Goal: Task Accomplishment & Management: Complete application form

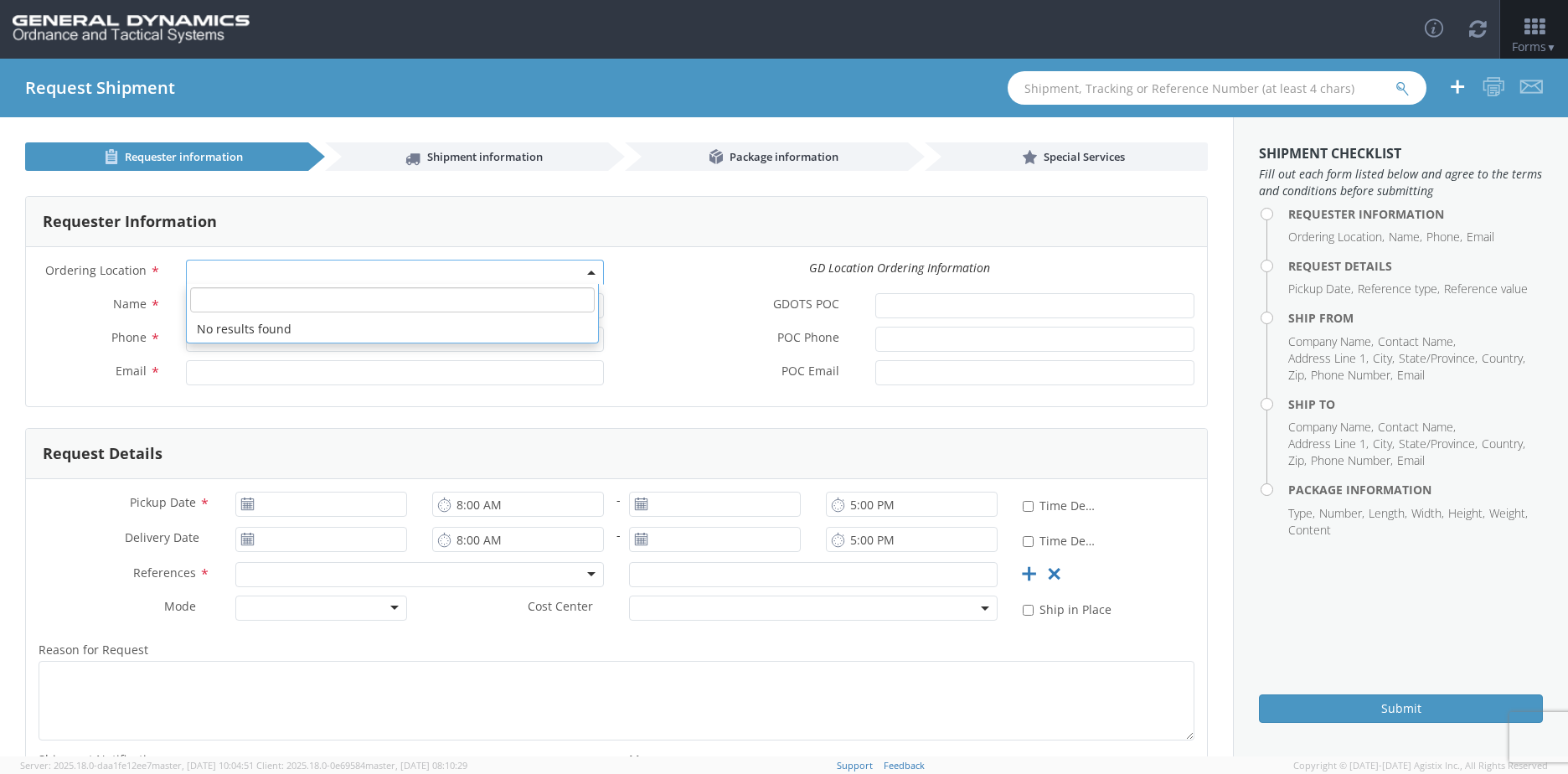
click at [587, 272] on b at bounding box center [592, 272] width 9 height 4
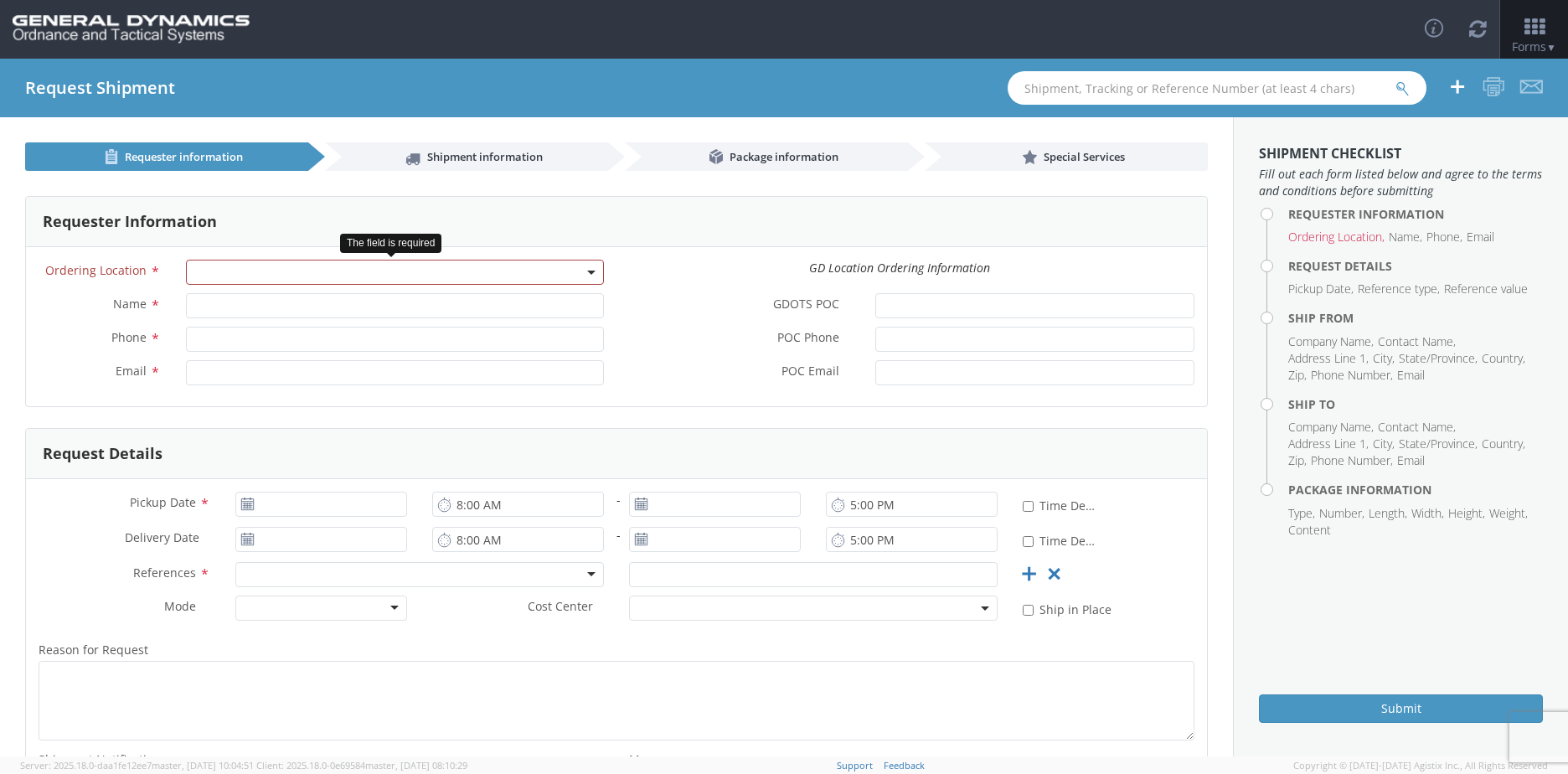
select select
click at [471, 270] on span at bounding box center [394, 272] width 418 height 26
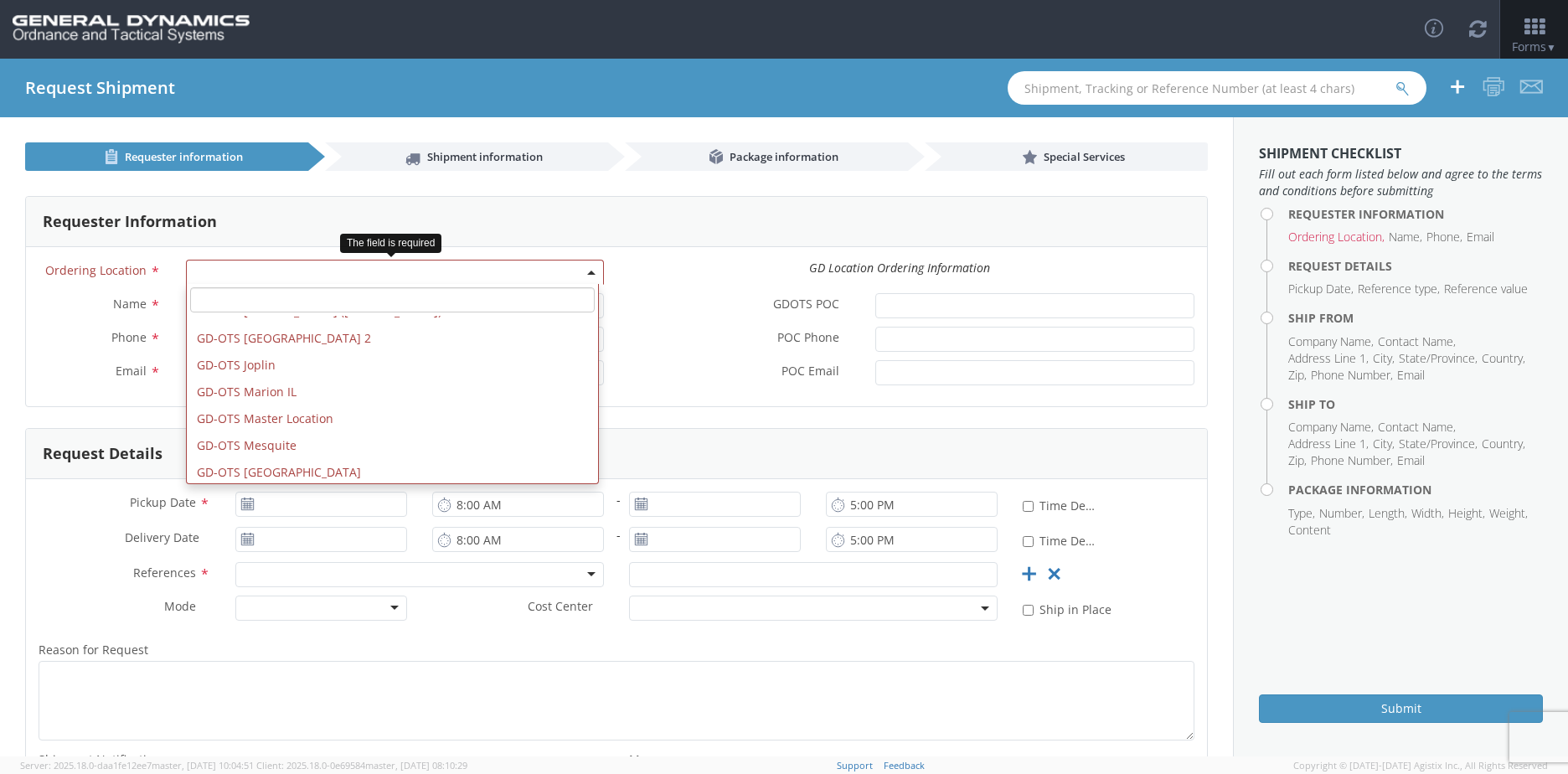
scroll to position [251, 0]
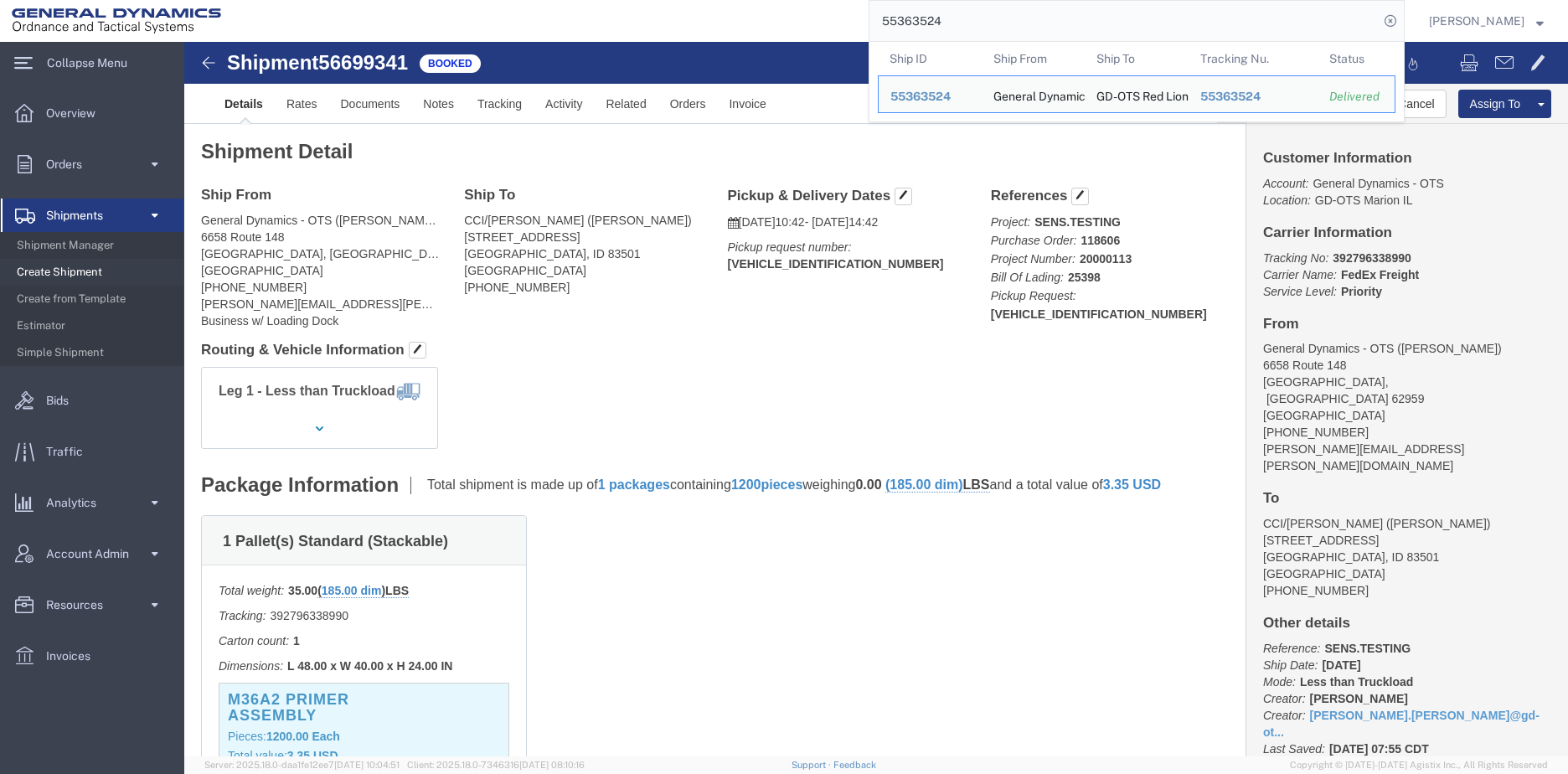
drag, startPoint x: 1126, startPoint y: 14, endPoint x: 733, endPoint y: 26, distance: 393.2
click at [733, 26] on div "55363524 Ship ID Ship From Ship To Tracking Nu. Status Ship ID 55363524 Ship Fr…" at bounding box center [819, 20] width 1172 height 42
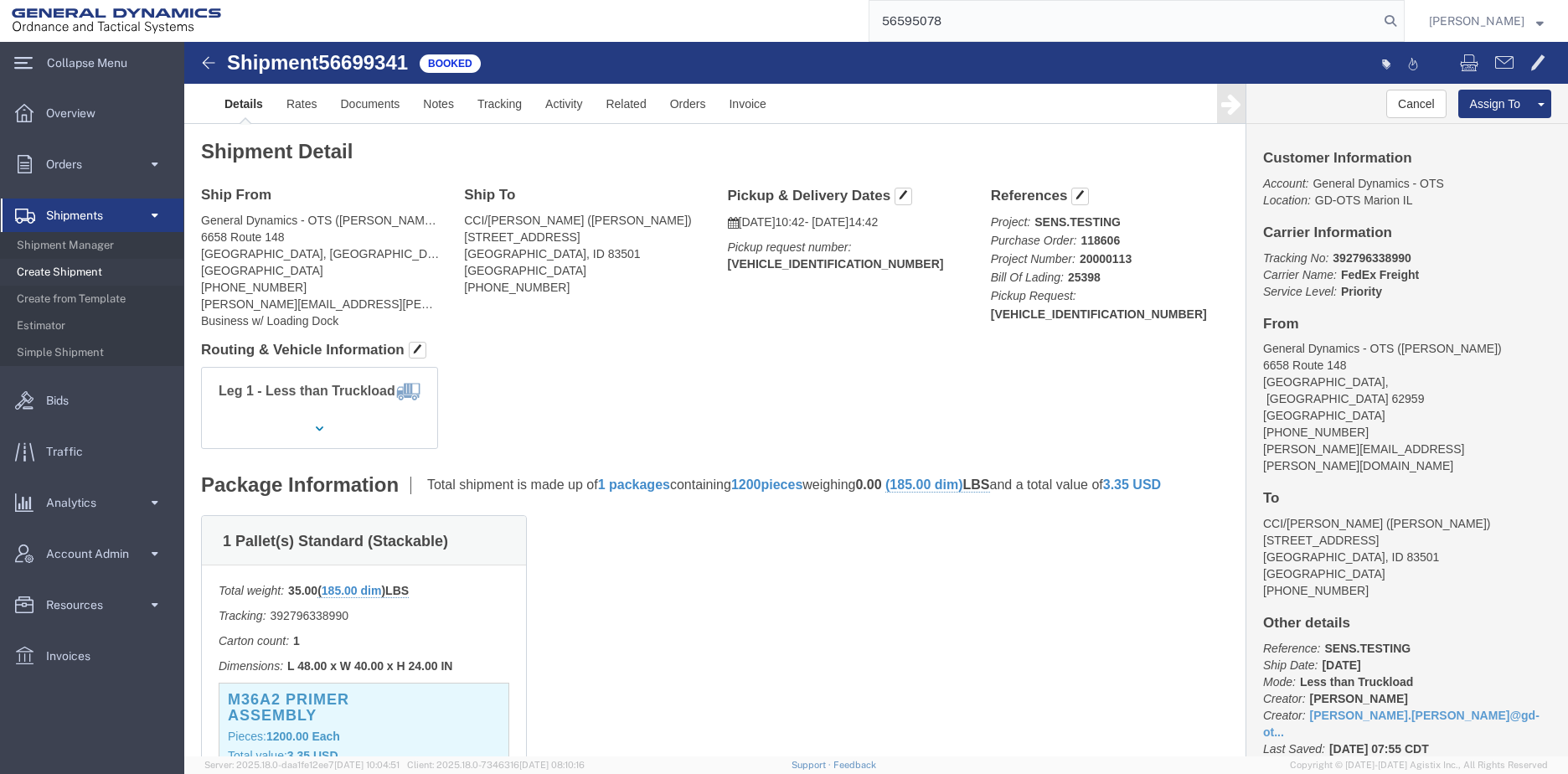
type input "56595078"
click at [1402, 25] on icon at bounding box center [1391, 21] width 24 height 24
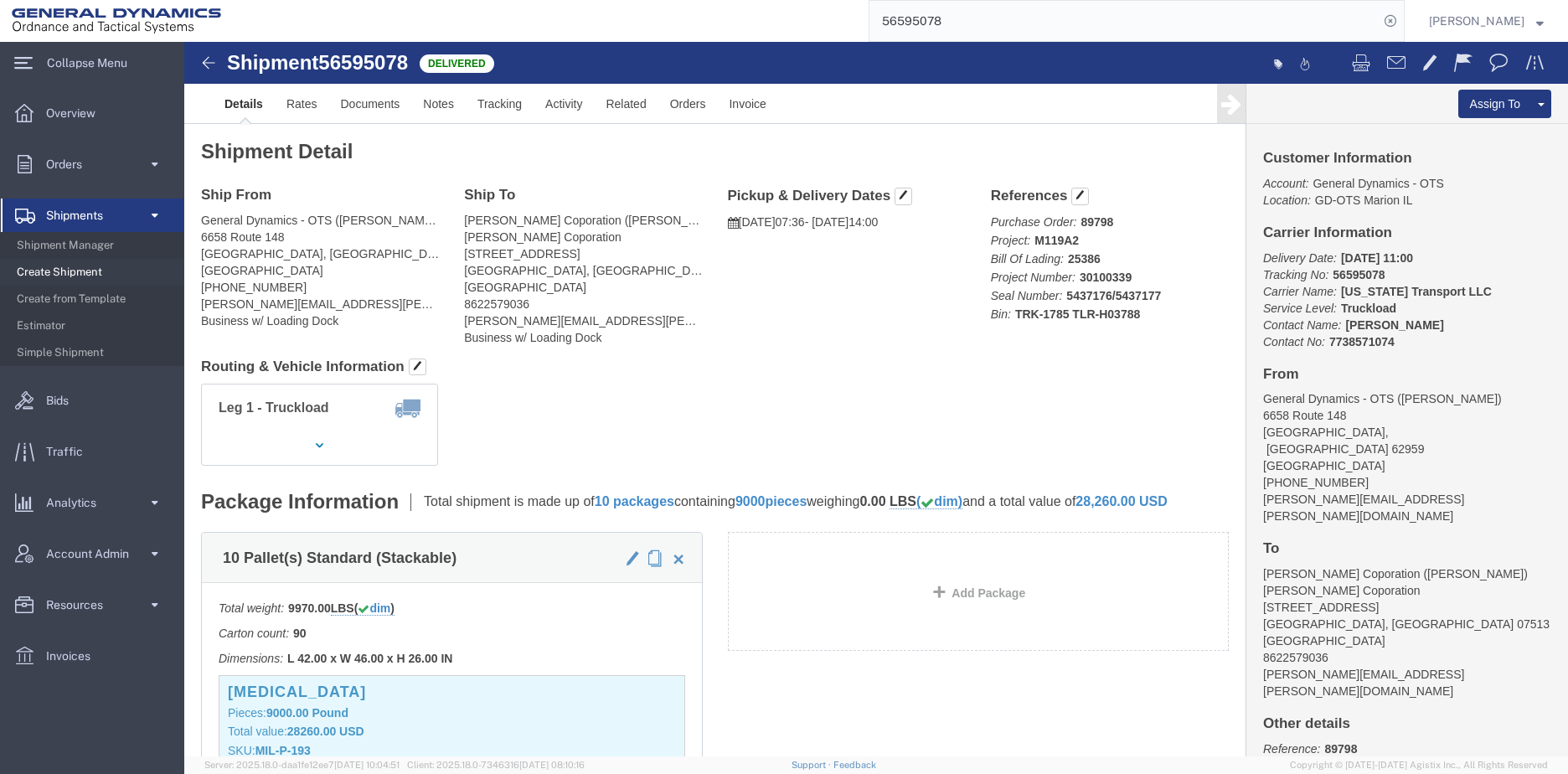
click link "Clone Shipment"
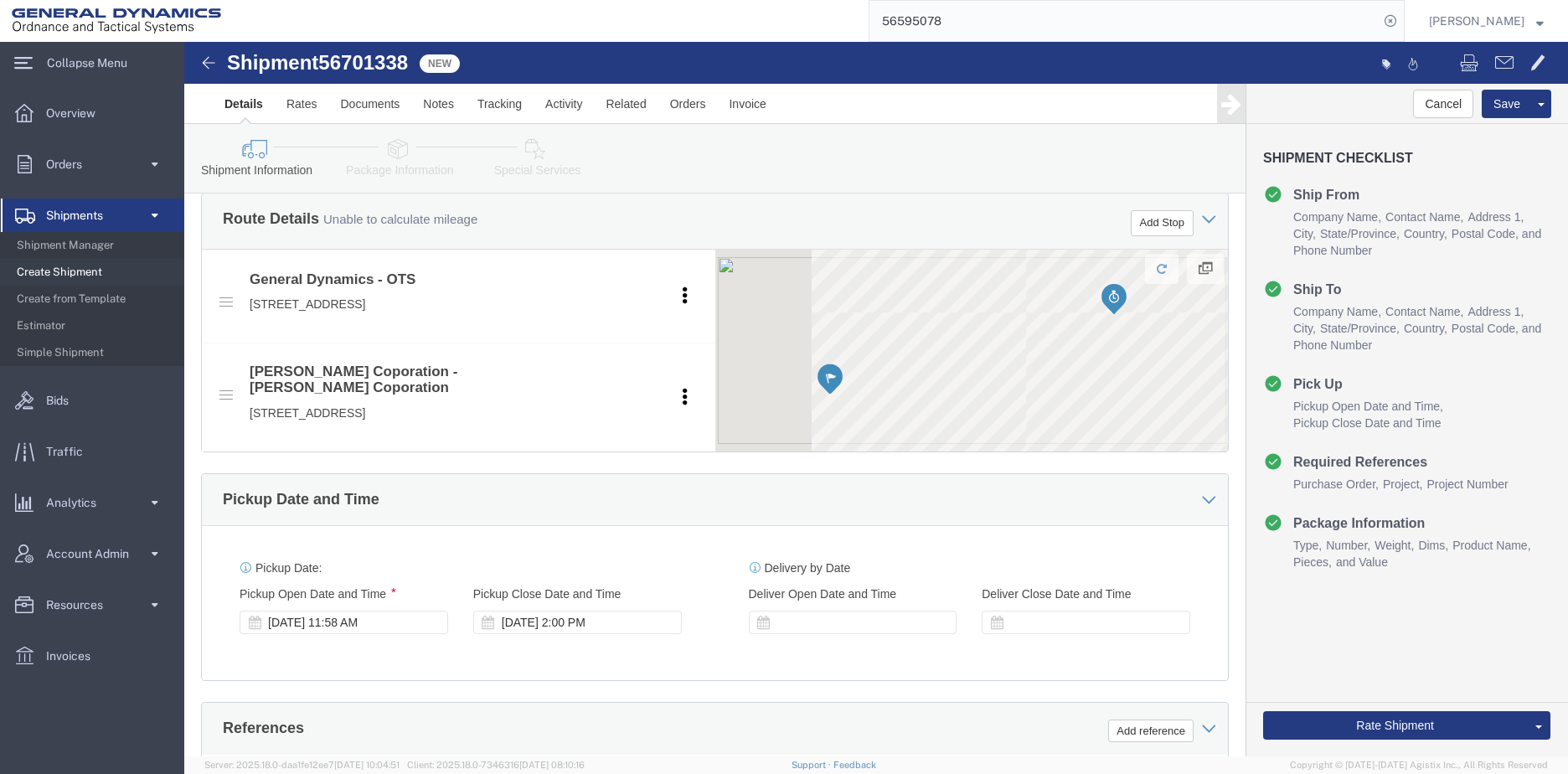
scroll to position [587, 0]
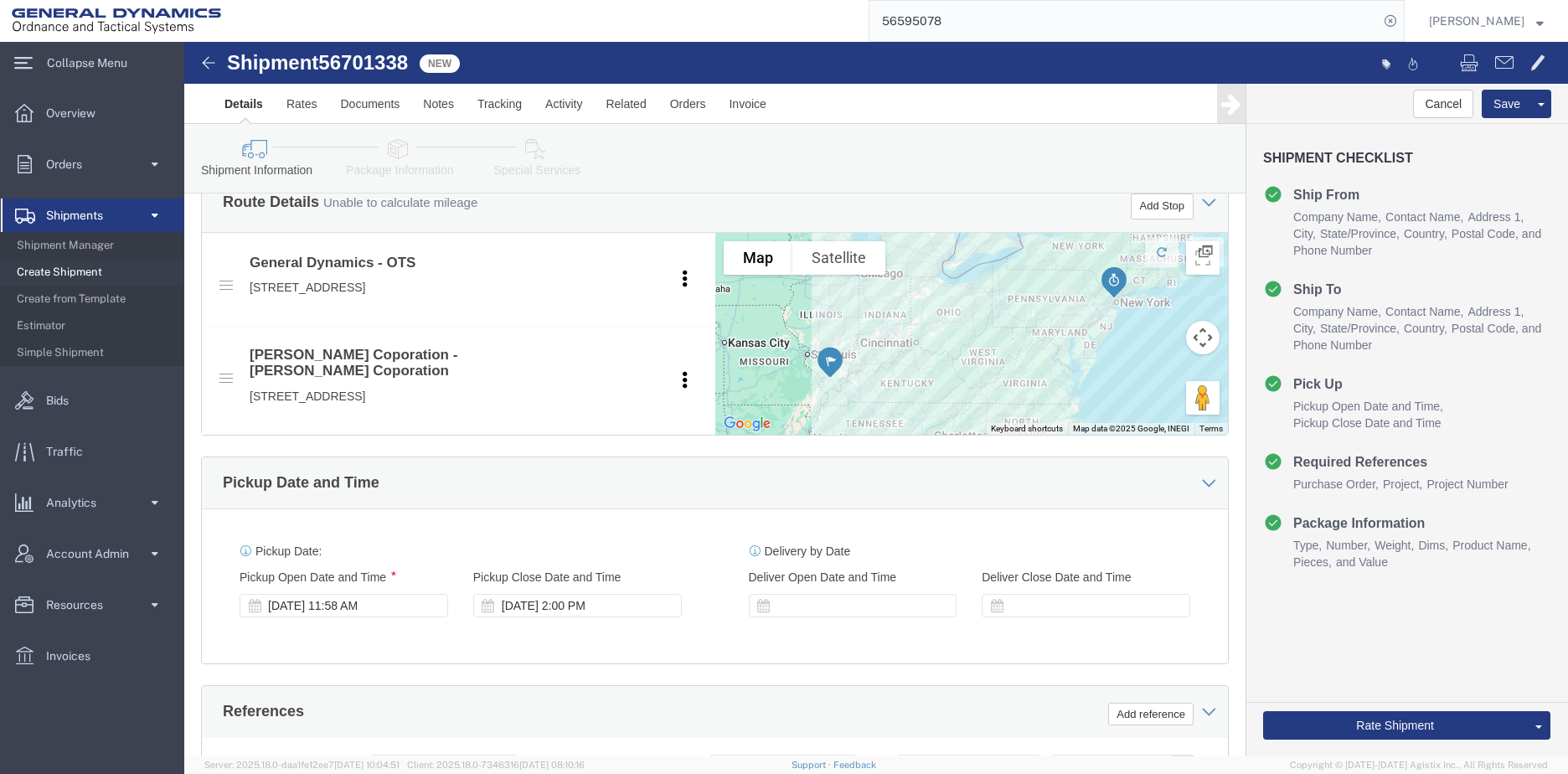
click div "[DATE] 11:58 AM"
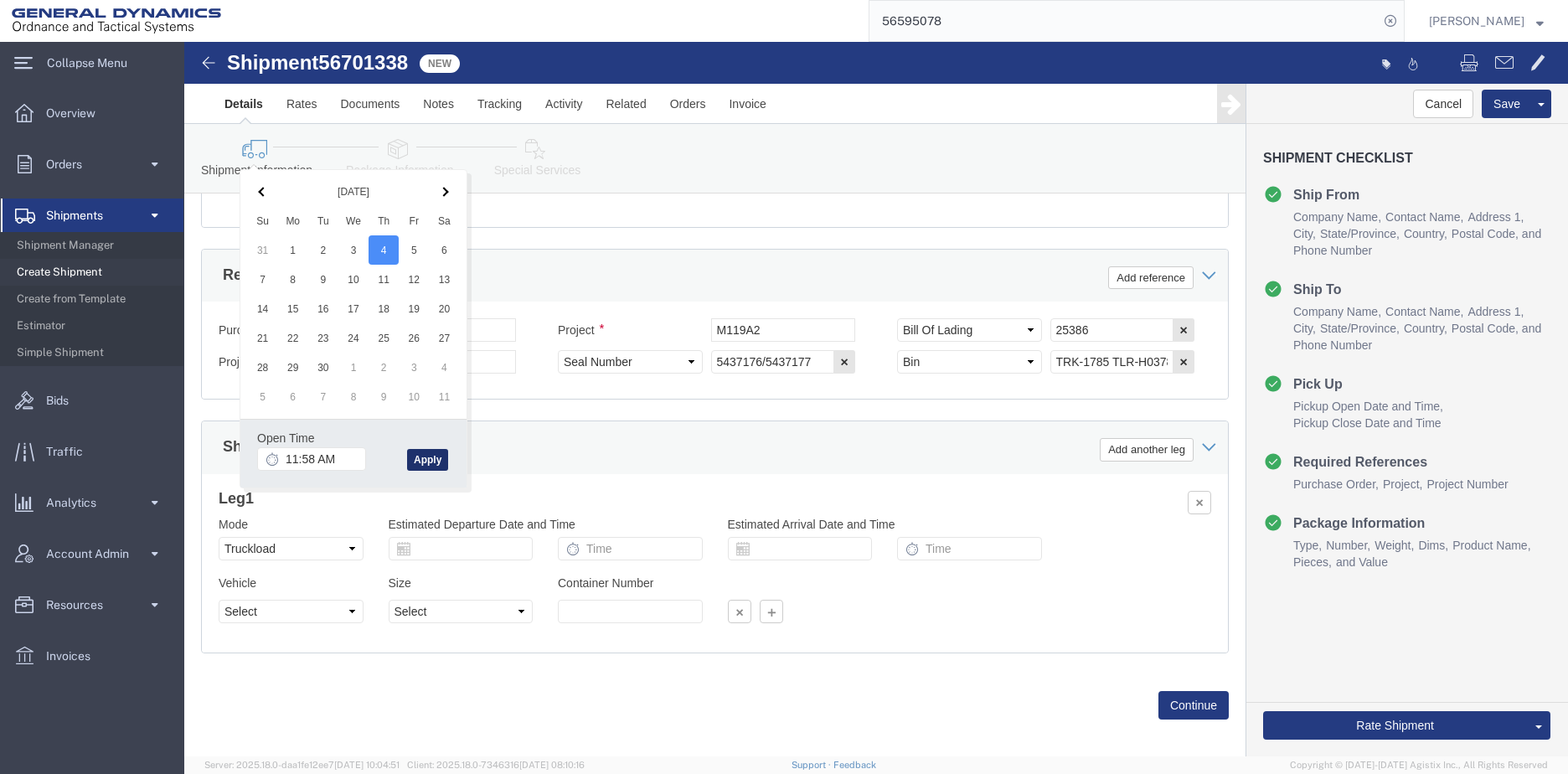
click button "Apply"
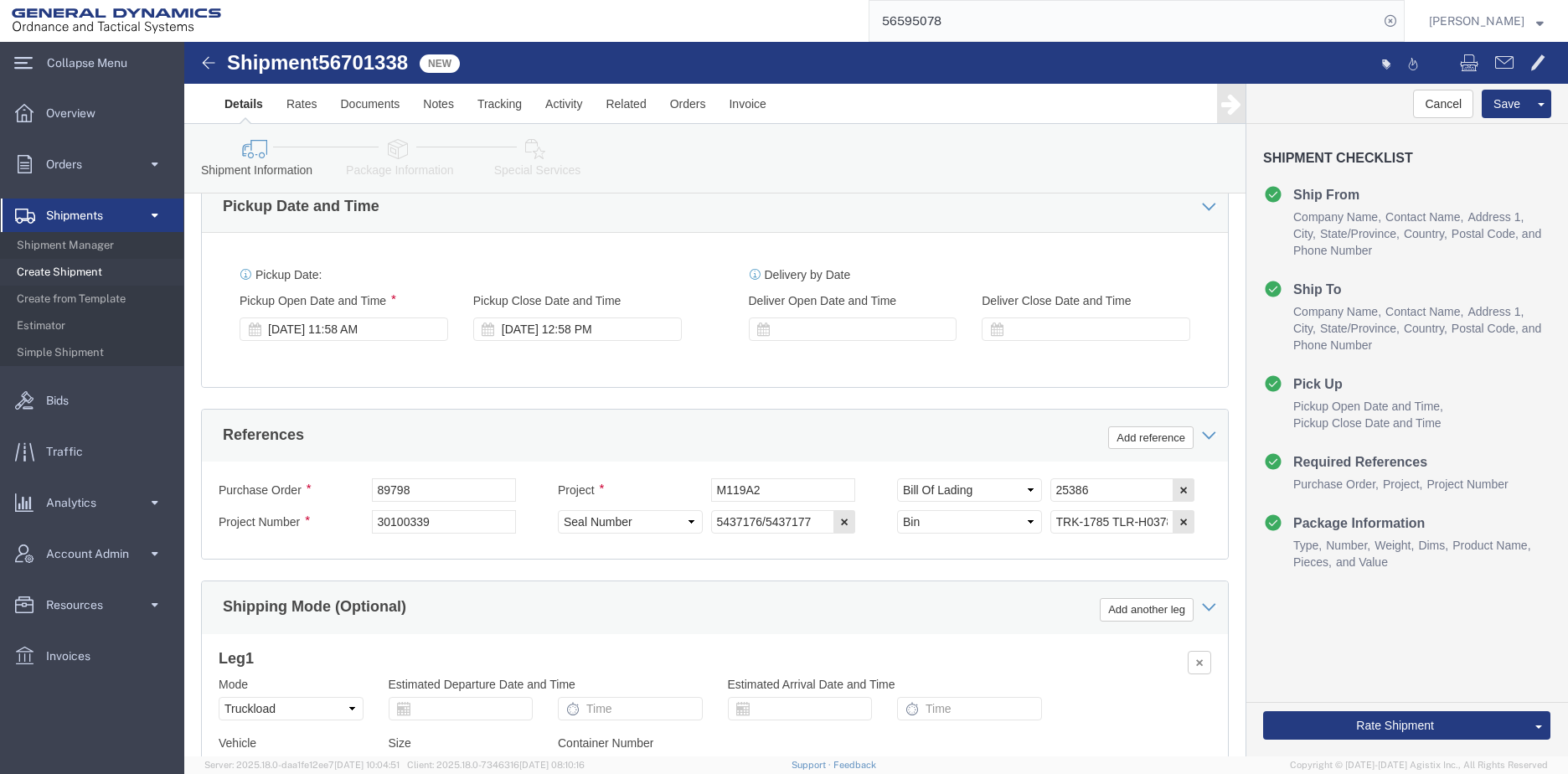
scroll to position [856, 0]
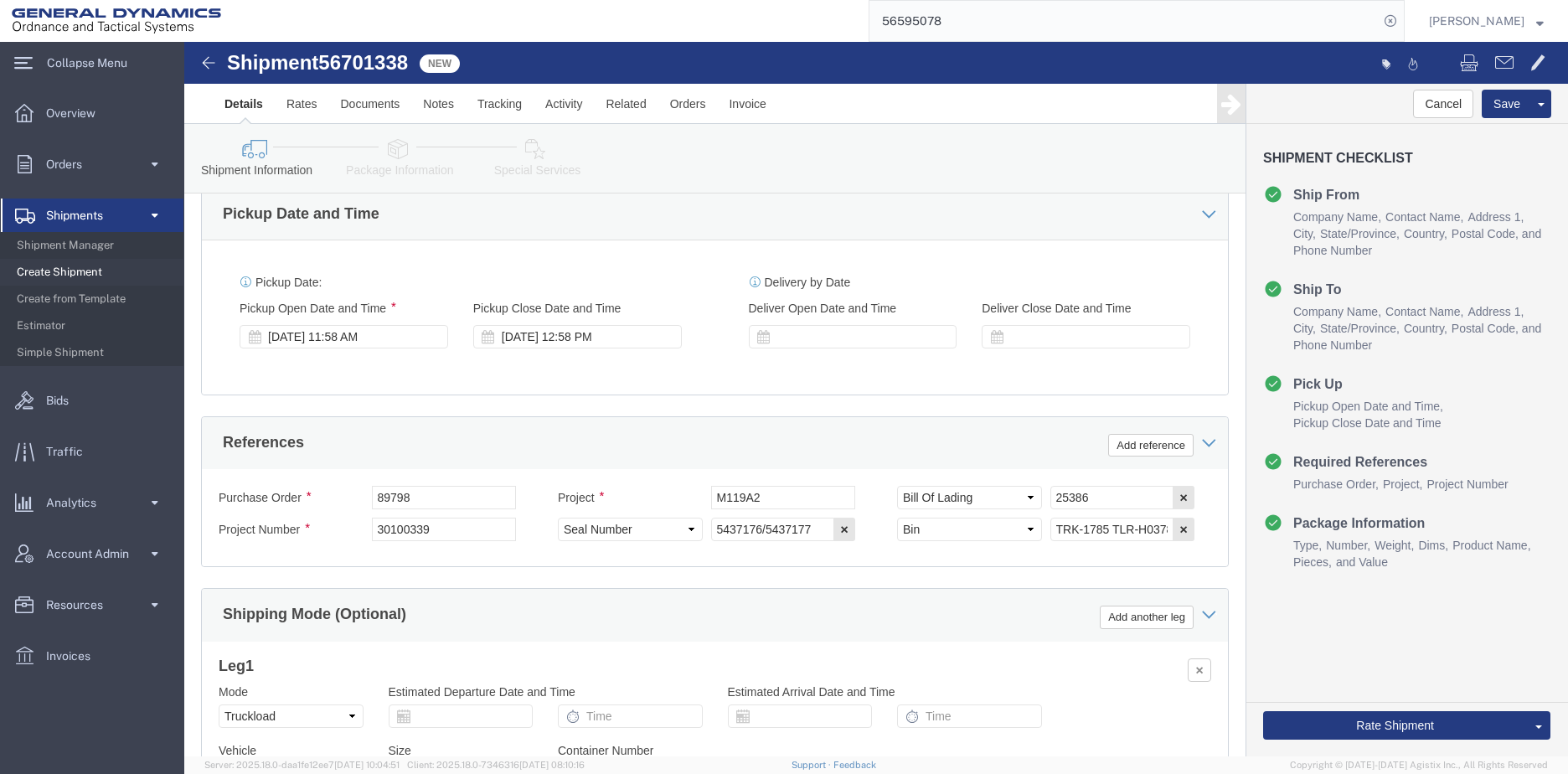
click div "[DATE] 11:58 AM"
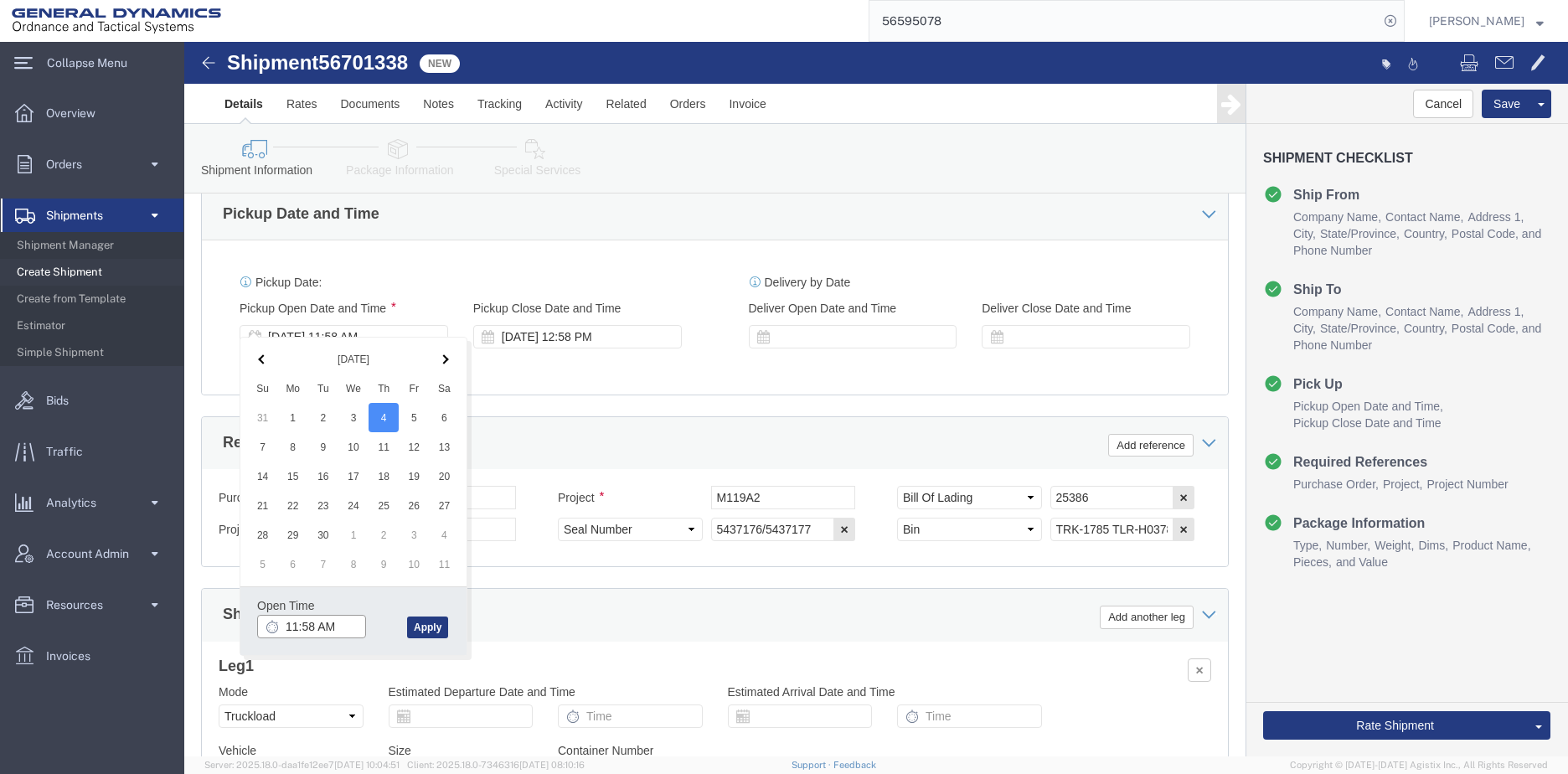
type input "8:58 AM"
click button "Apply"
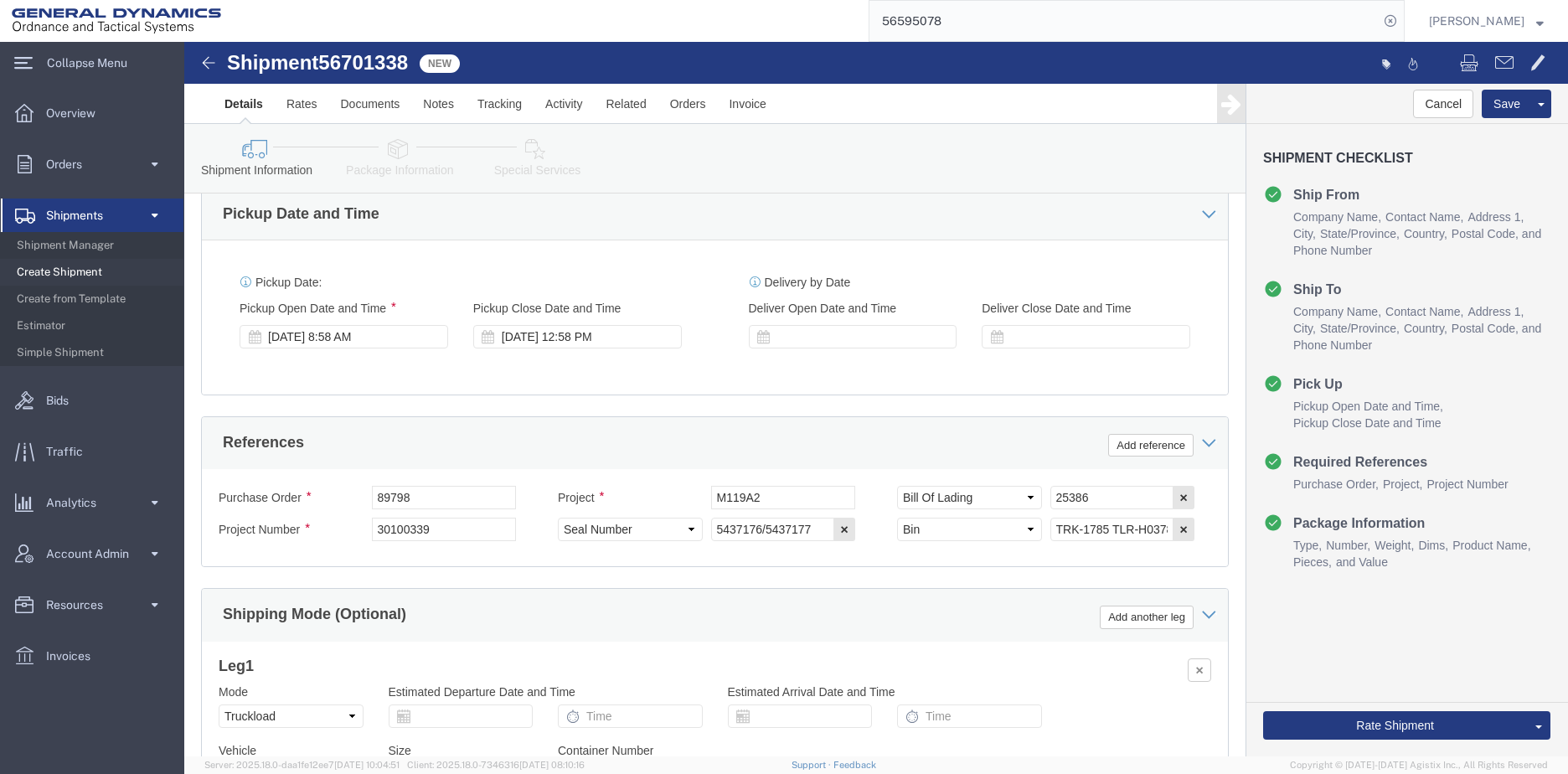
click div "[DATE] 12:58 PM"
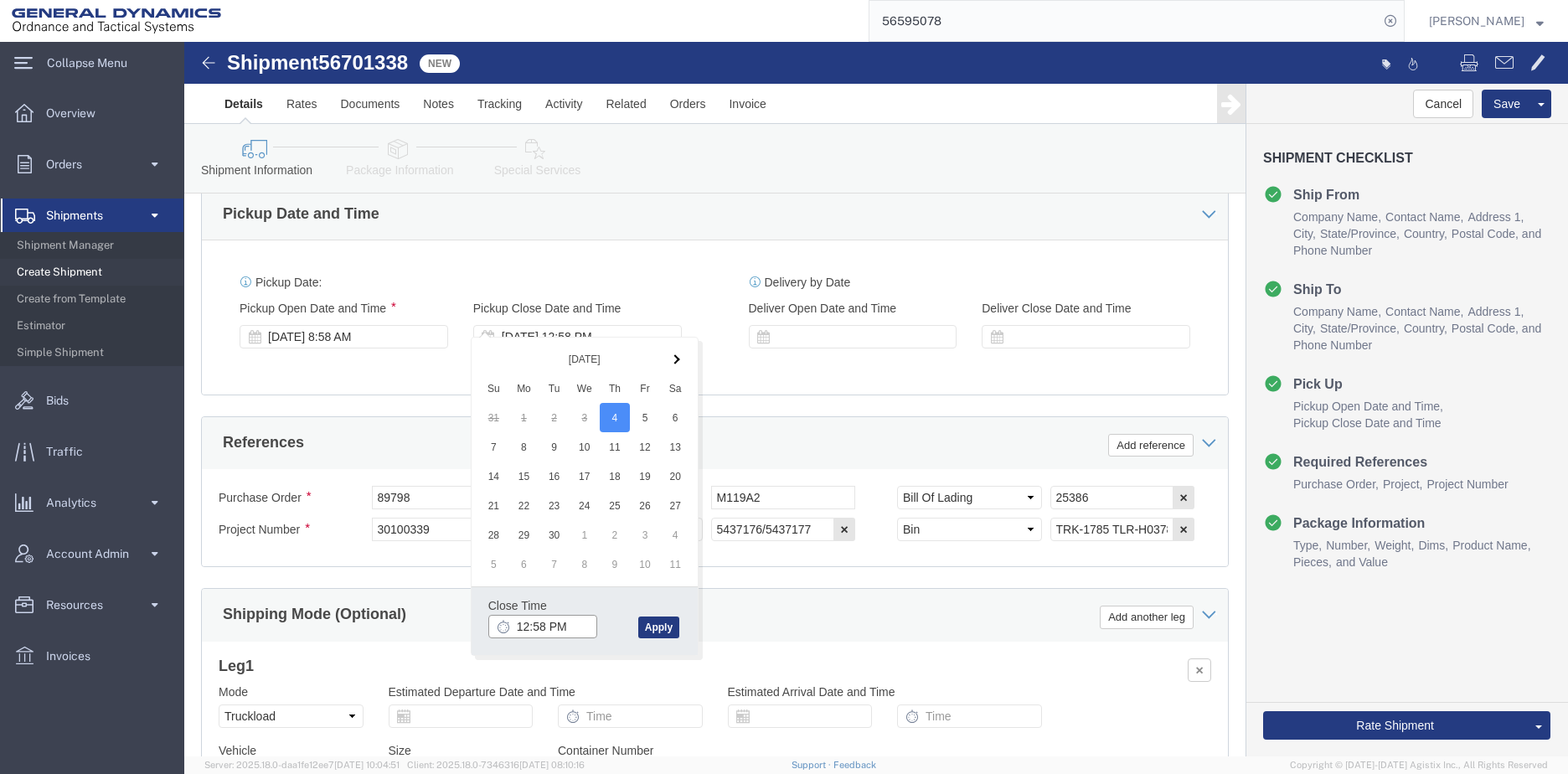
type input "2:58 PM"
click button "Apply"
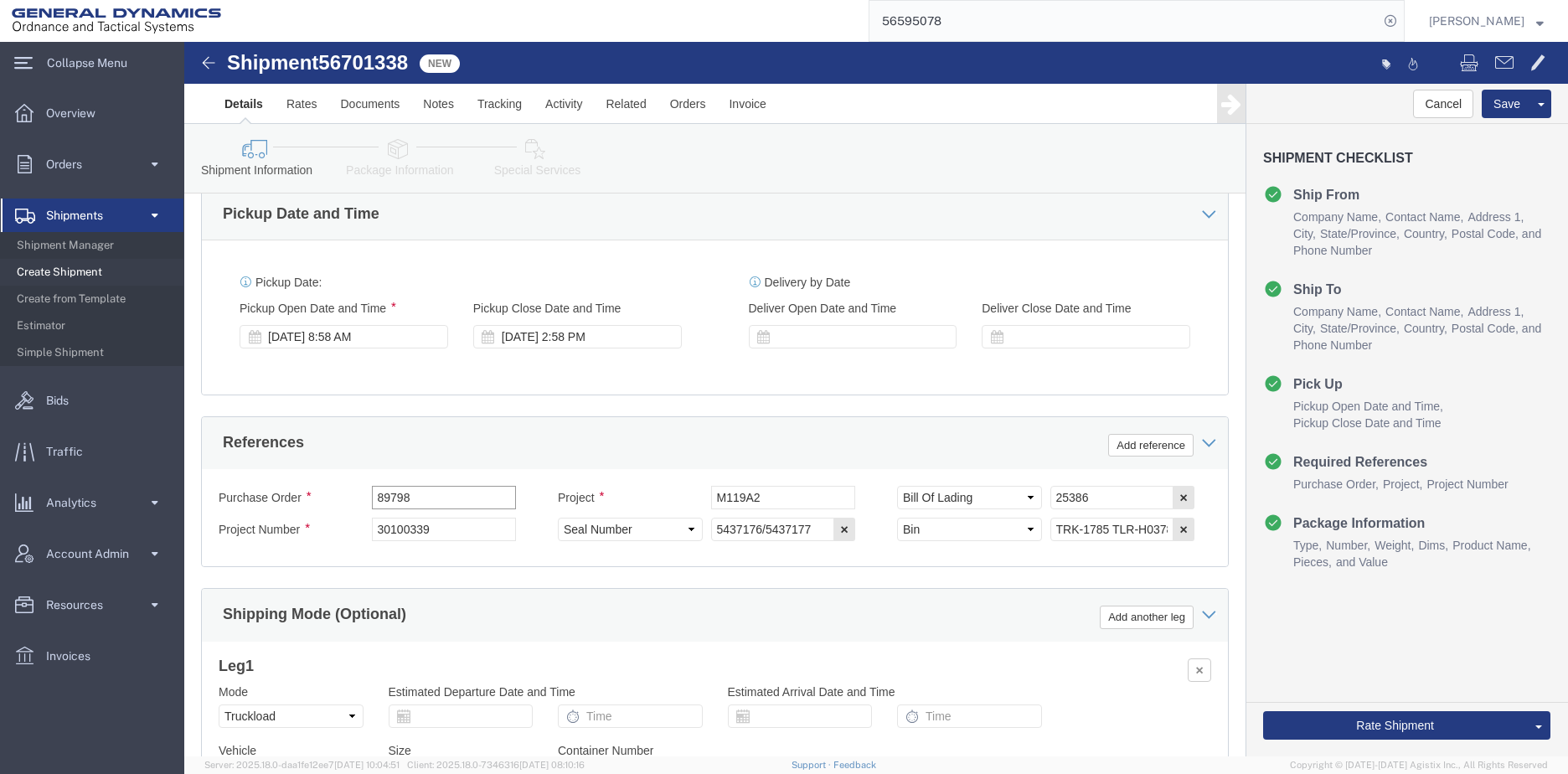
drag, startPoint x: 283, startPoint y: 439, endPoint x: 336, endPoint y: 418, distance: 57.0
click div "Purchase Order 89798 Project M119A2 Select Account Type Activity ID Airline App…"
drag, startPoint x: 913, startPoint y: 448, endPoint x: 850, endPoint y: 451, distance: 63.1
click div "Select Account Type Activity ID Airline Appointment Number ASN Batch Request # …"
drag, startPoint x: 621, startPoint y: 470, endPoint x: 500, endPoint y: 479, distance: 121.3
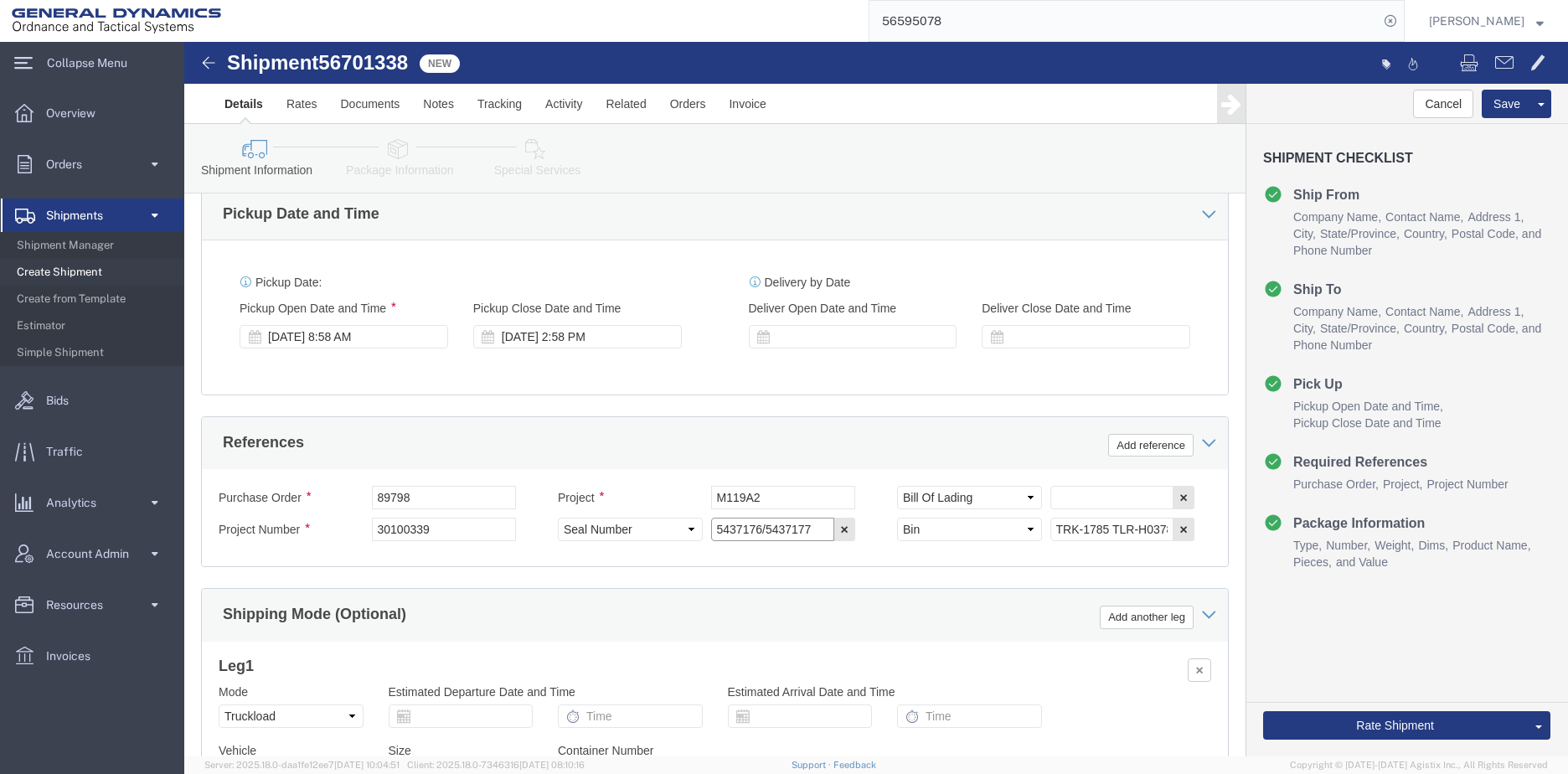
click div "Select Account Type Activity ID Airline Appointment Number ASN Batch Request # …"
click input "TRK-1785 TLR-H03788"
click input "TRK- TLR-H03788"
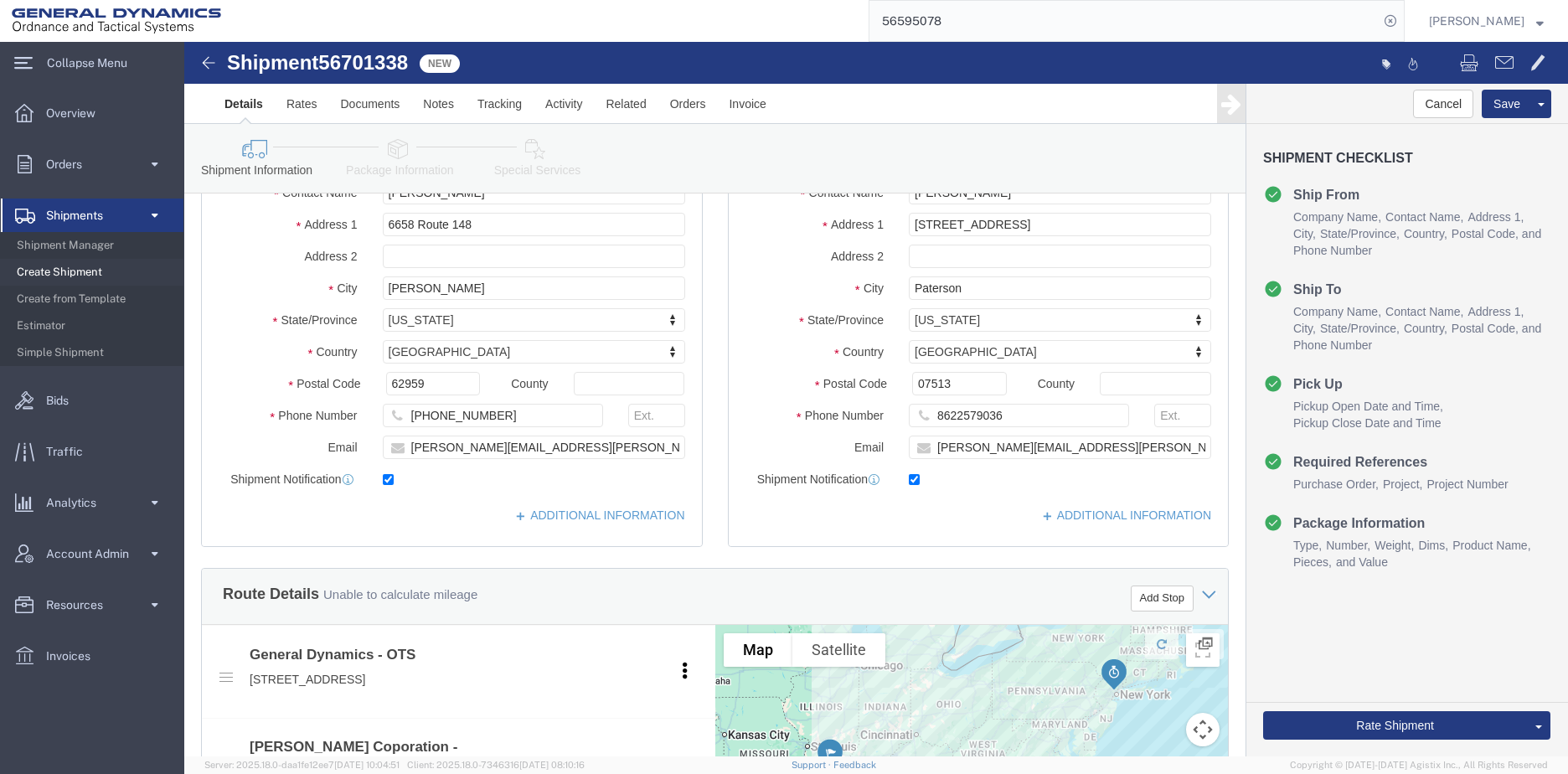
scroll to position [185, 0]
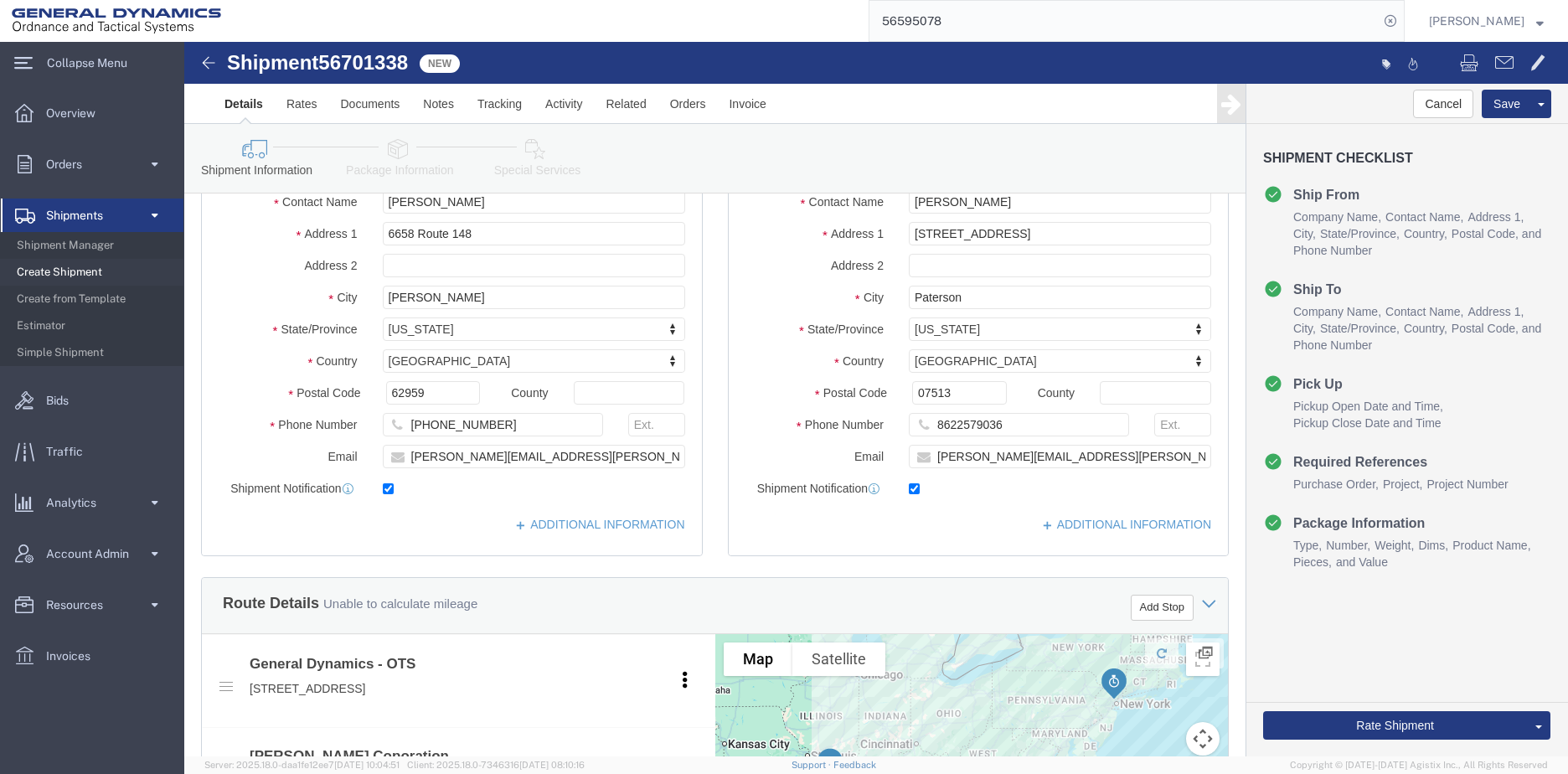
type input "TRK- TLR-"
click icon
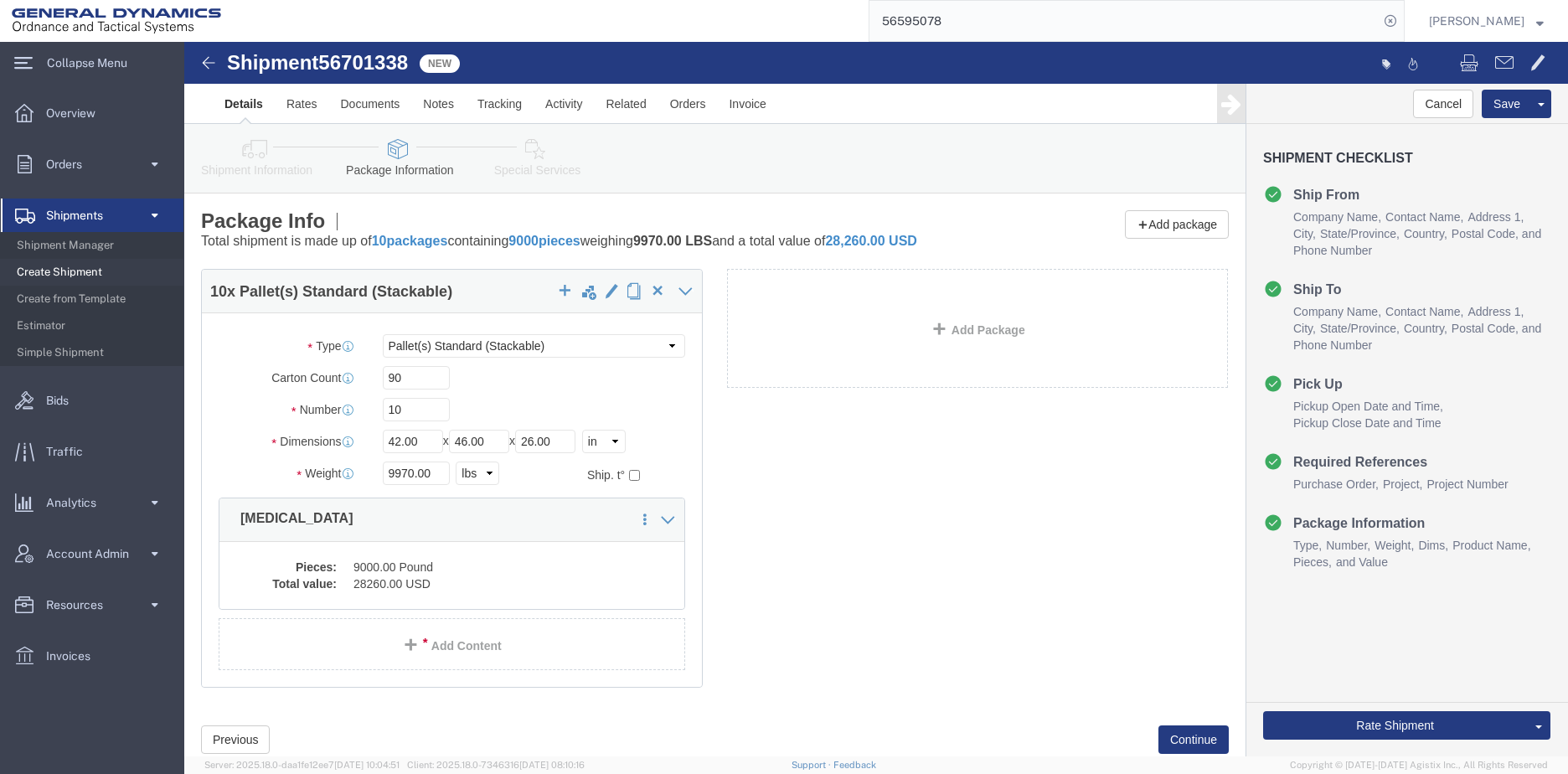
click link "Shipment Information"
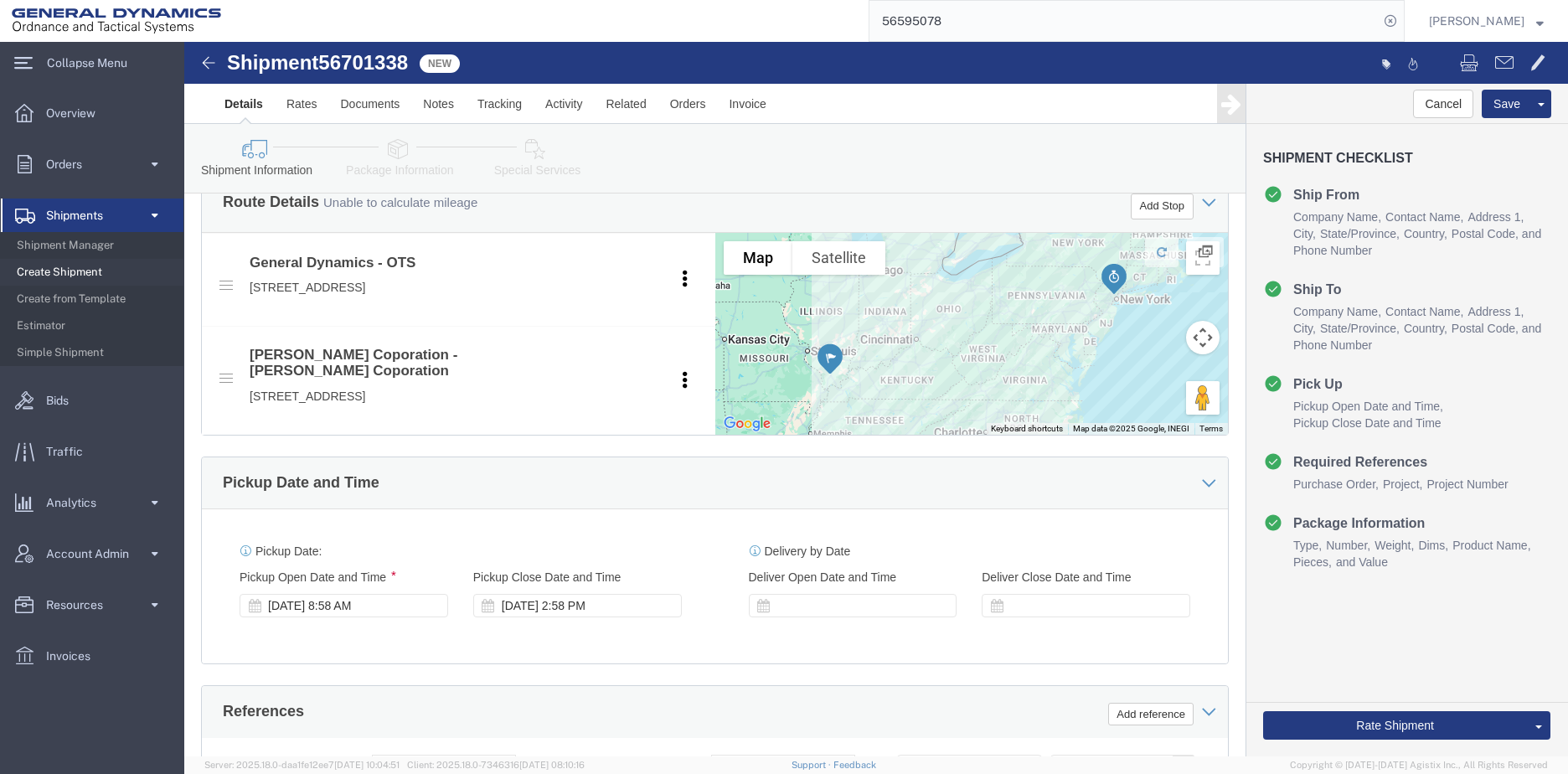
scroll to position [1023, 0]
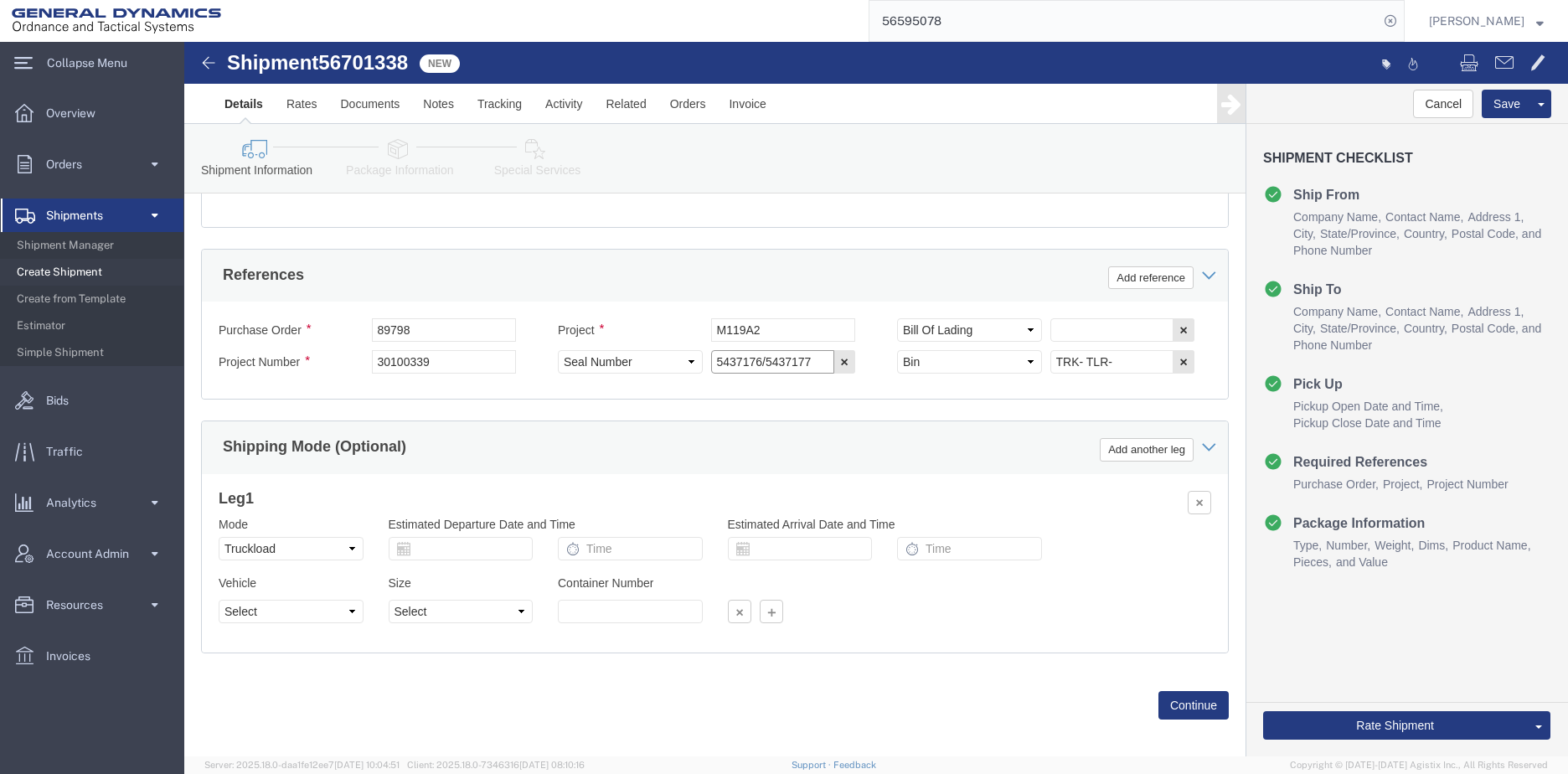
drag, startPoint x: 631, startPoint y: 304, endPoint x: 515, endPoint y: 313, distance: 116.3
click div "Select Account Type Activity ID Airline Appointment Number ASN Batch Request # …"
type input "1"
click button "Continue"
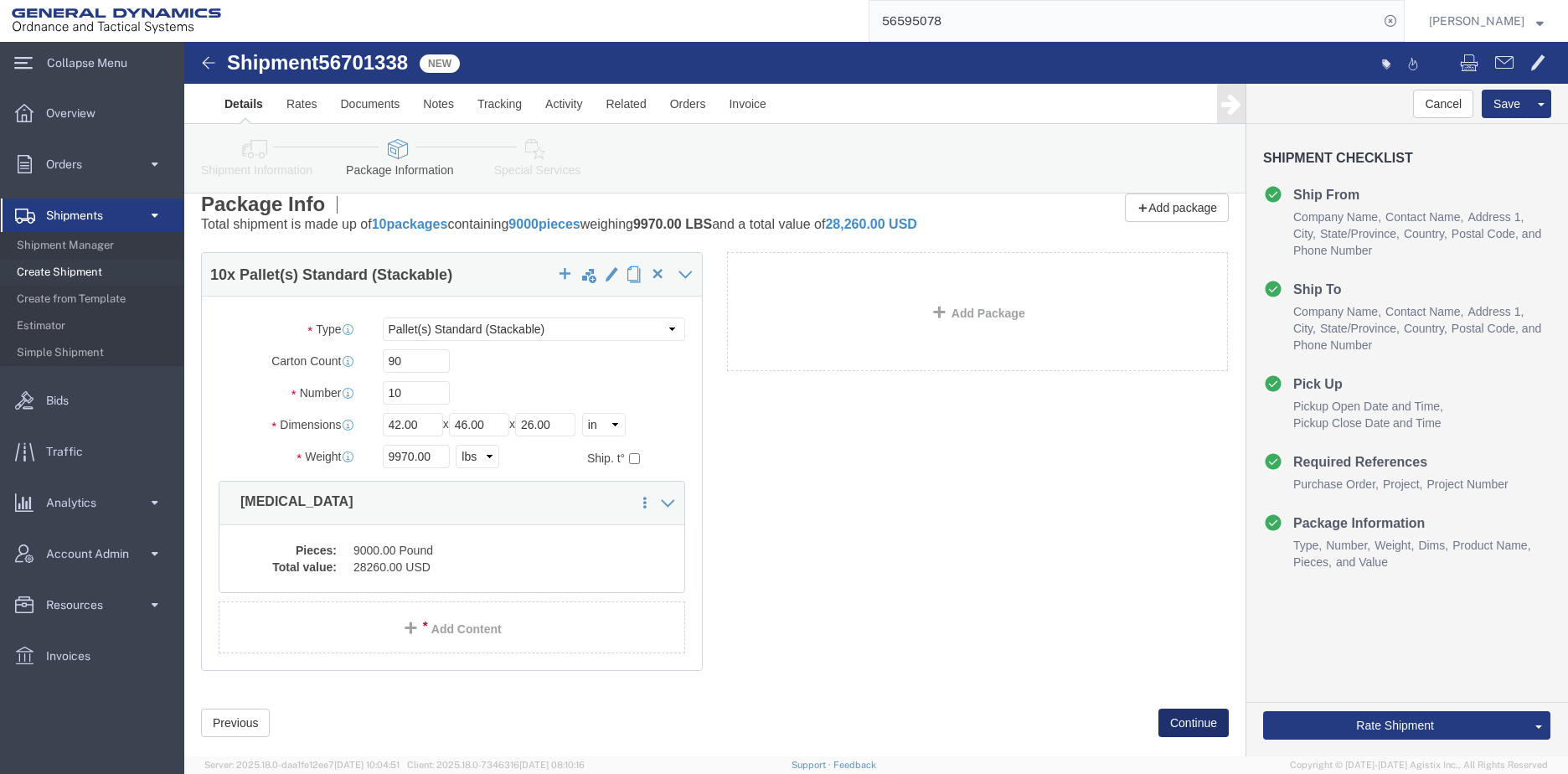
scroll to position [0, 0]
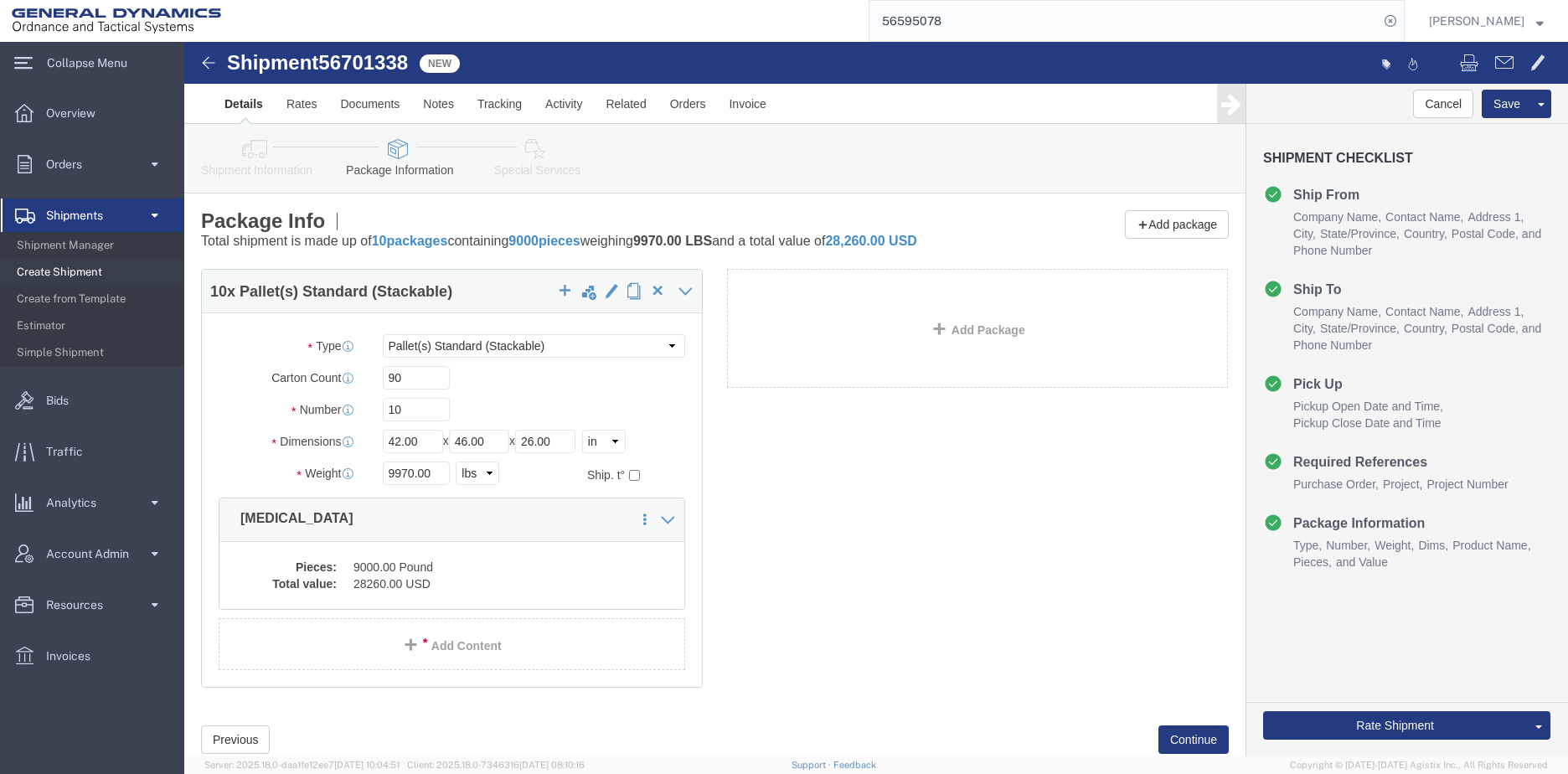
click dd "9000.00 Pound"
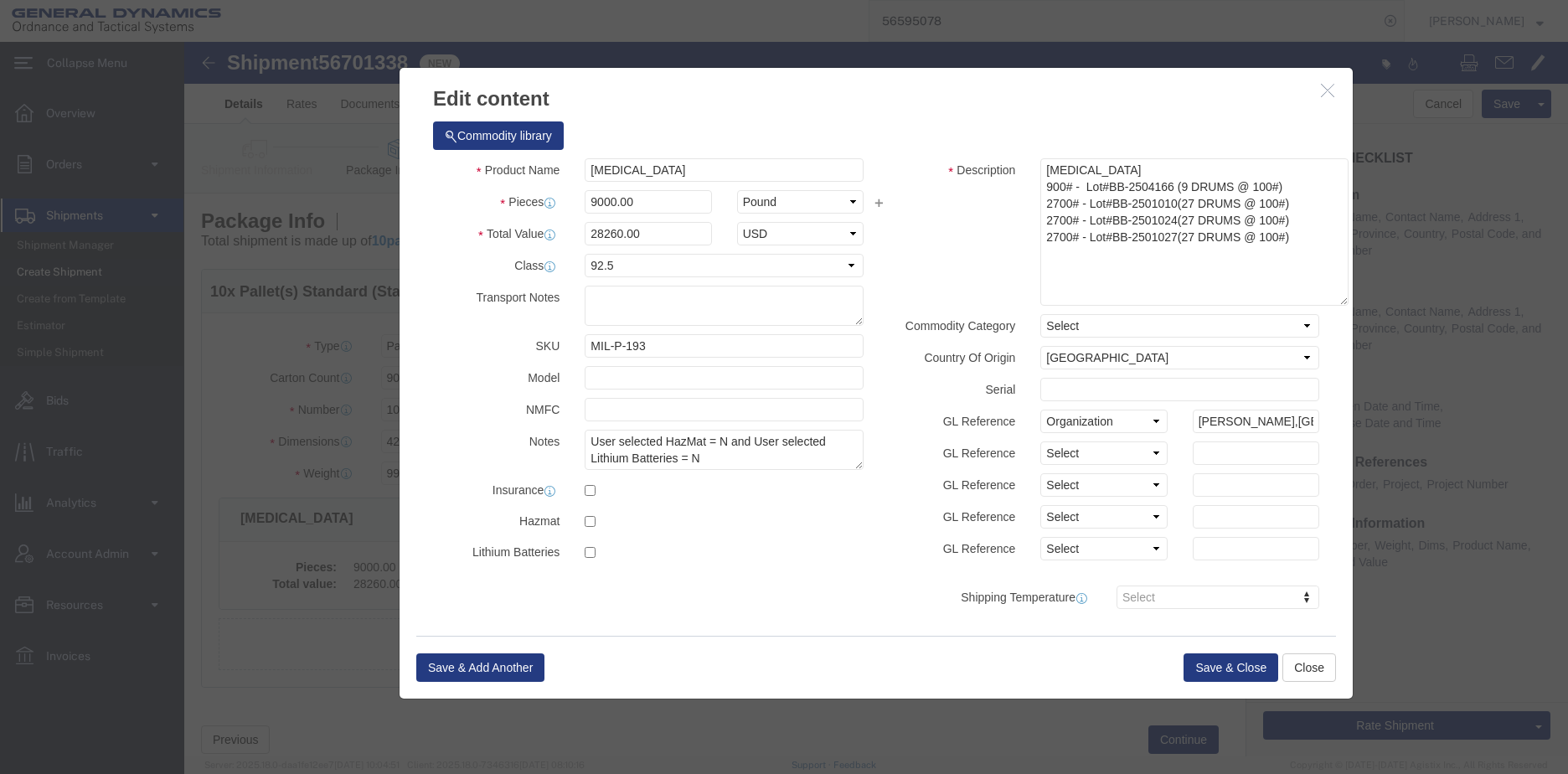
drag, startPoint x: 1127, startPoint y: 155, endPoint x: 1157, endPoint y: 262, distance: 111.1
click div "Commodity library Product Name [MEDICAL_DATA] Pieces 9000.00 Select Bag Barrels…"
click textarea "[MEDICAL_DATA] 900# - Lot#BB-2504166 (9 DRUMS @ 100#) 2700# - Lot#BB-2501010(27…"
drag, startPoint x: 981, startPoint y: 141, endPoint x: 964, endPoint y: 139, distance: 17.1
click textarea "[MEDICAL_DATA] 900# - Lot#BB-2504166 (9 DRUMS @ 100#) 2700# - Lot#BB-2501010(27…"
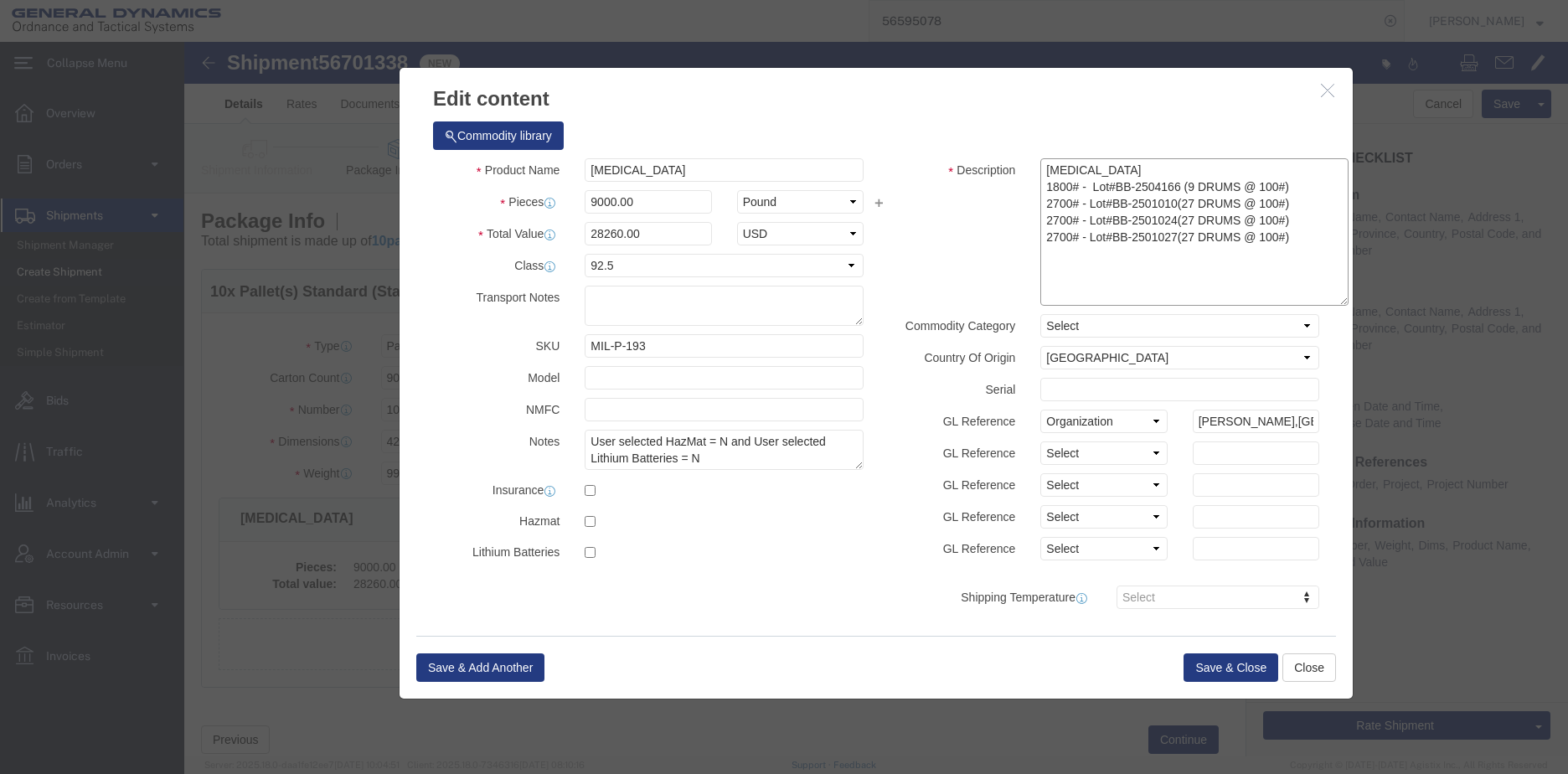
click textarea "[MEDICAL_DATA] 900# - Lot#BB-2504166 (9 DRUMS @ 100#) 2700# - Lot#BB-2501010(27…"
drag, startPoint x: 982, startPoint y: 179, endPoint x: 998, endPoint y: 152, distance: 31.4
click textarea "[MEDICAL_DATA] 900# - Lot#BB-2504166 (9 DRUMS @ 100#) 2700# - Lot#BB-2501010(27…"
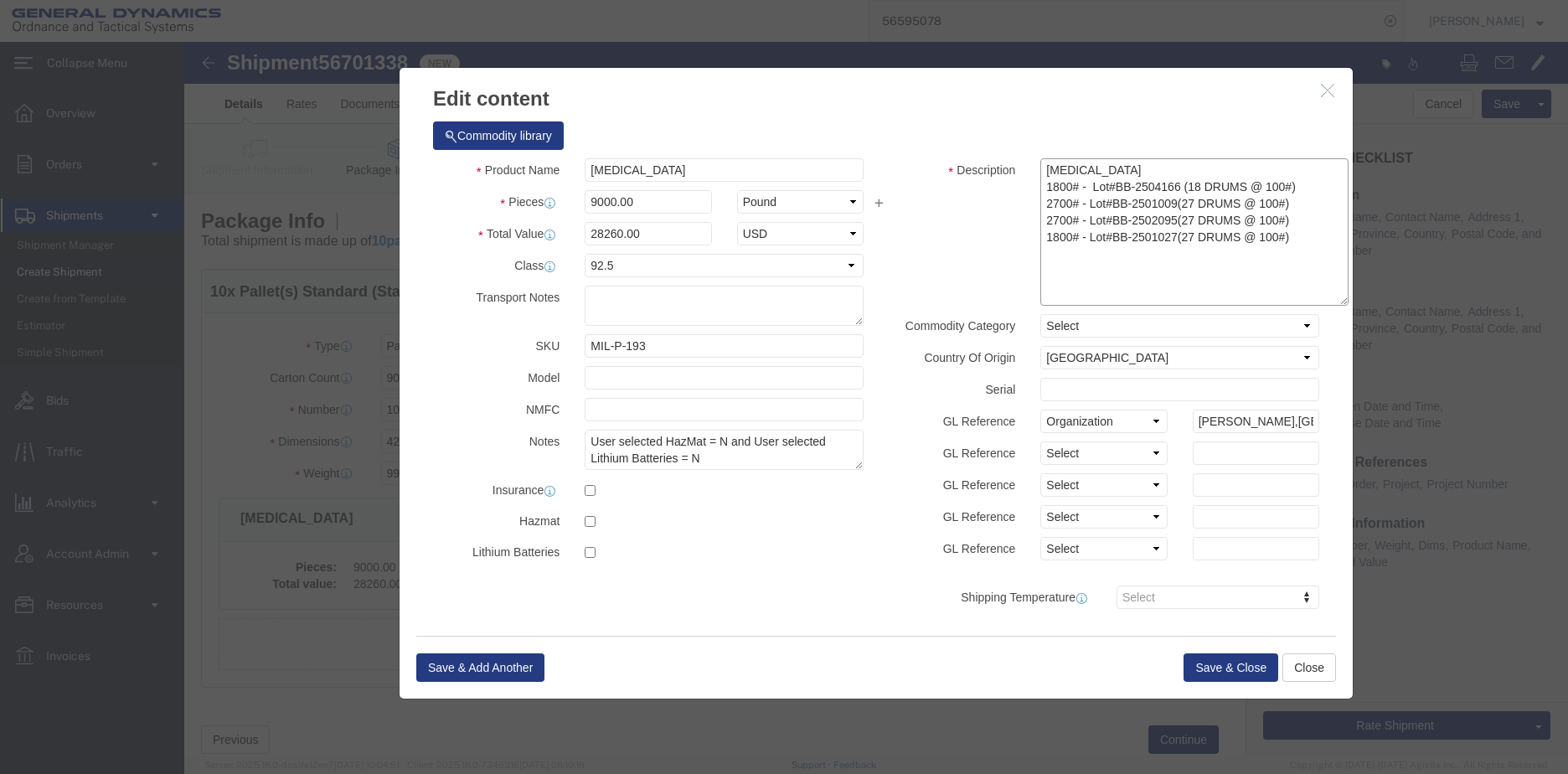
drag, startPoint x: 981, startPoint y: 196, endPoint x: 959, endPoint y: 193, distance: 22.2
click textarea "[MEDICAL_DATA] 900# - Lot#BB-2504166 (9 DRUMS @ 100#) 2700# - Lot#BB-2501010(27…"
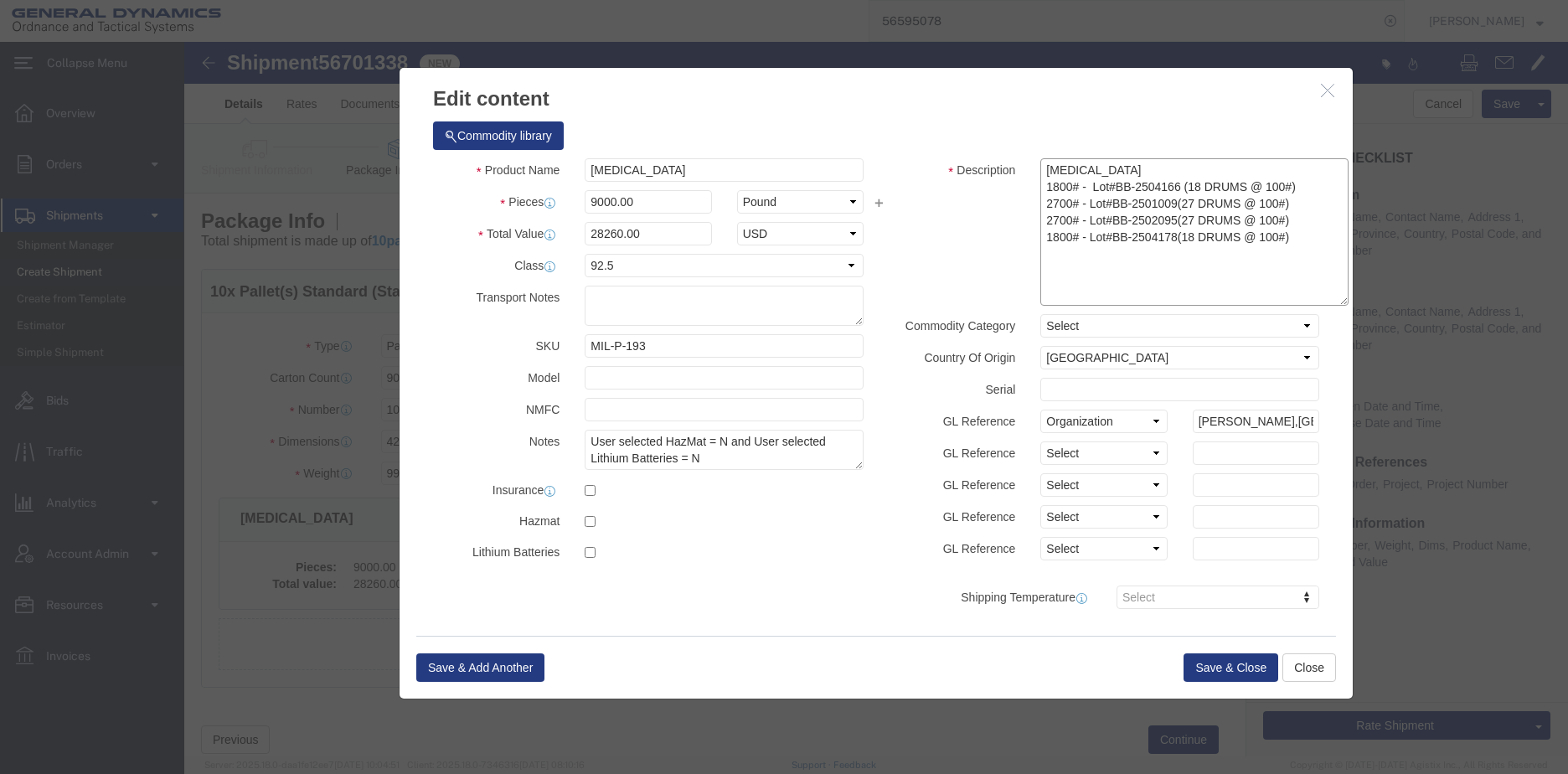
click textarea "[MEDICAL_DATA] 900# - Lot#BB-2504166 (9 DRUMS @ 100#) 2700# - Lot#BB-2501010(27…"
type textarea "[MEDICAL_DATA] 1800# - Lot#BB-2504166 (18 DRUMS @ 100#) 2700# - Lot#BB-2501009(…"
click button "Save & Close"
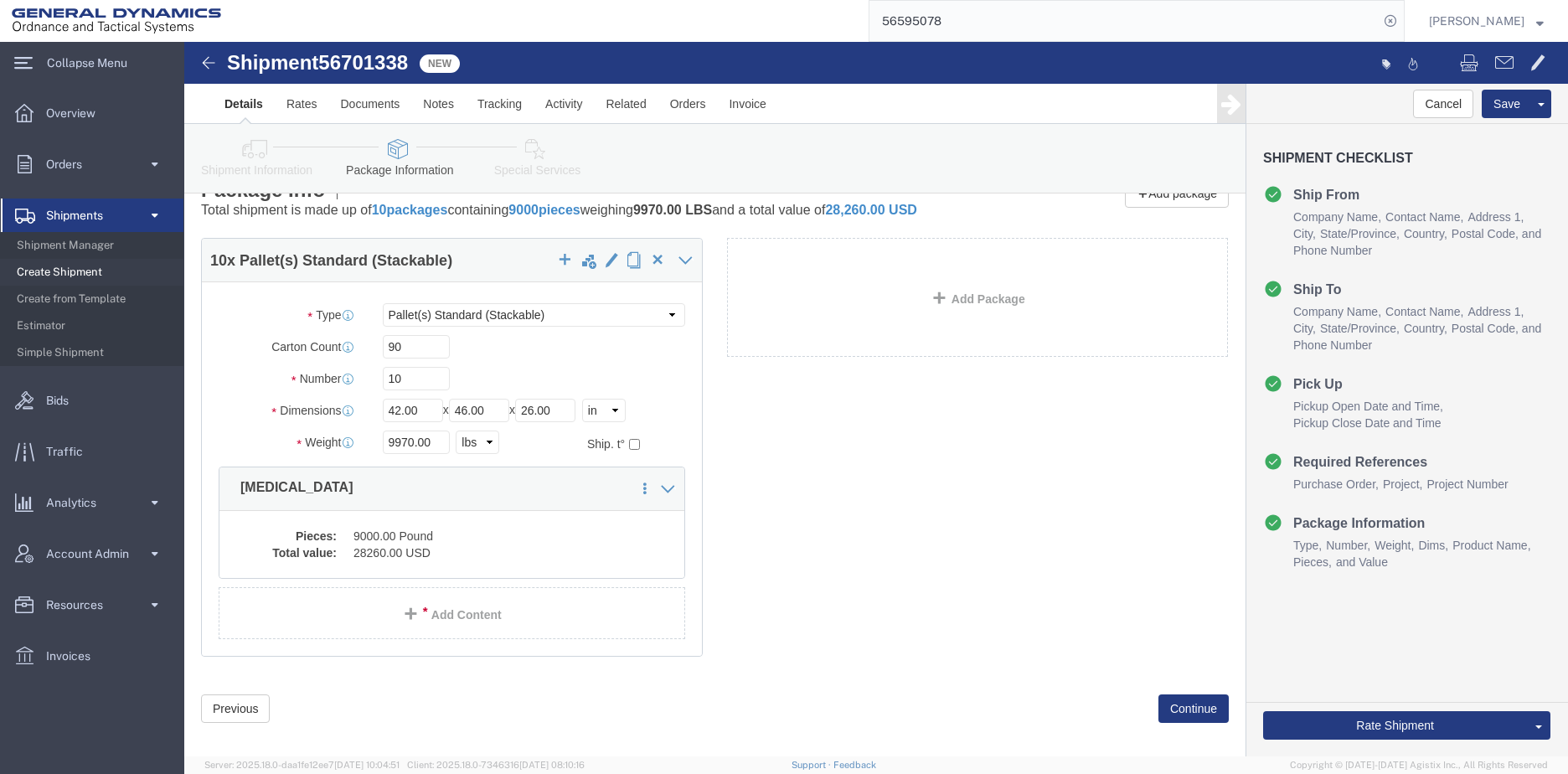
scroll to position [49, 0]
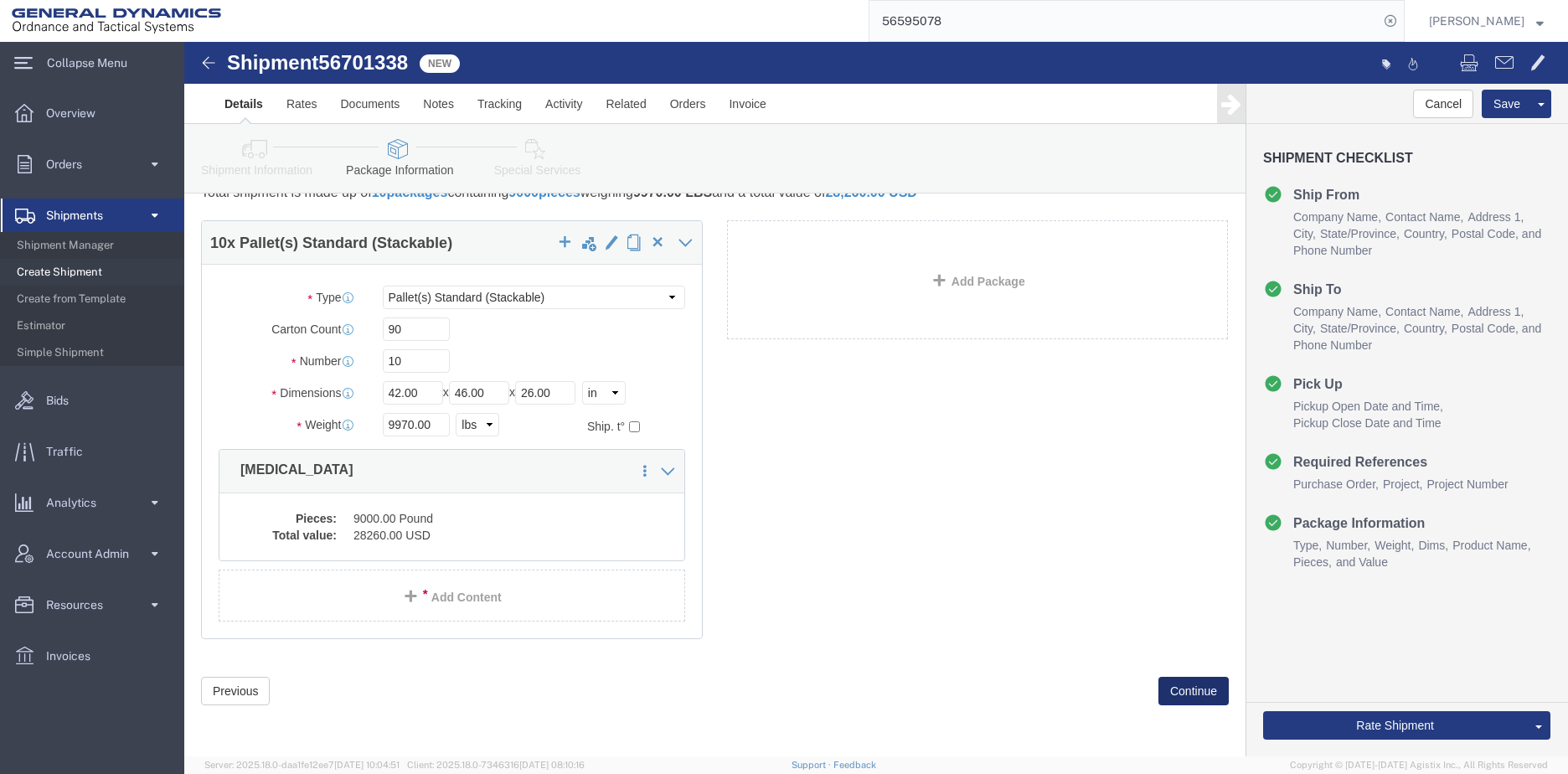
click button "Continue"
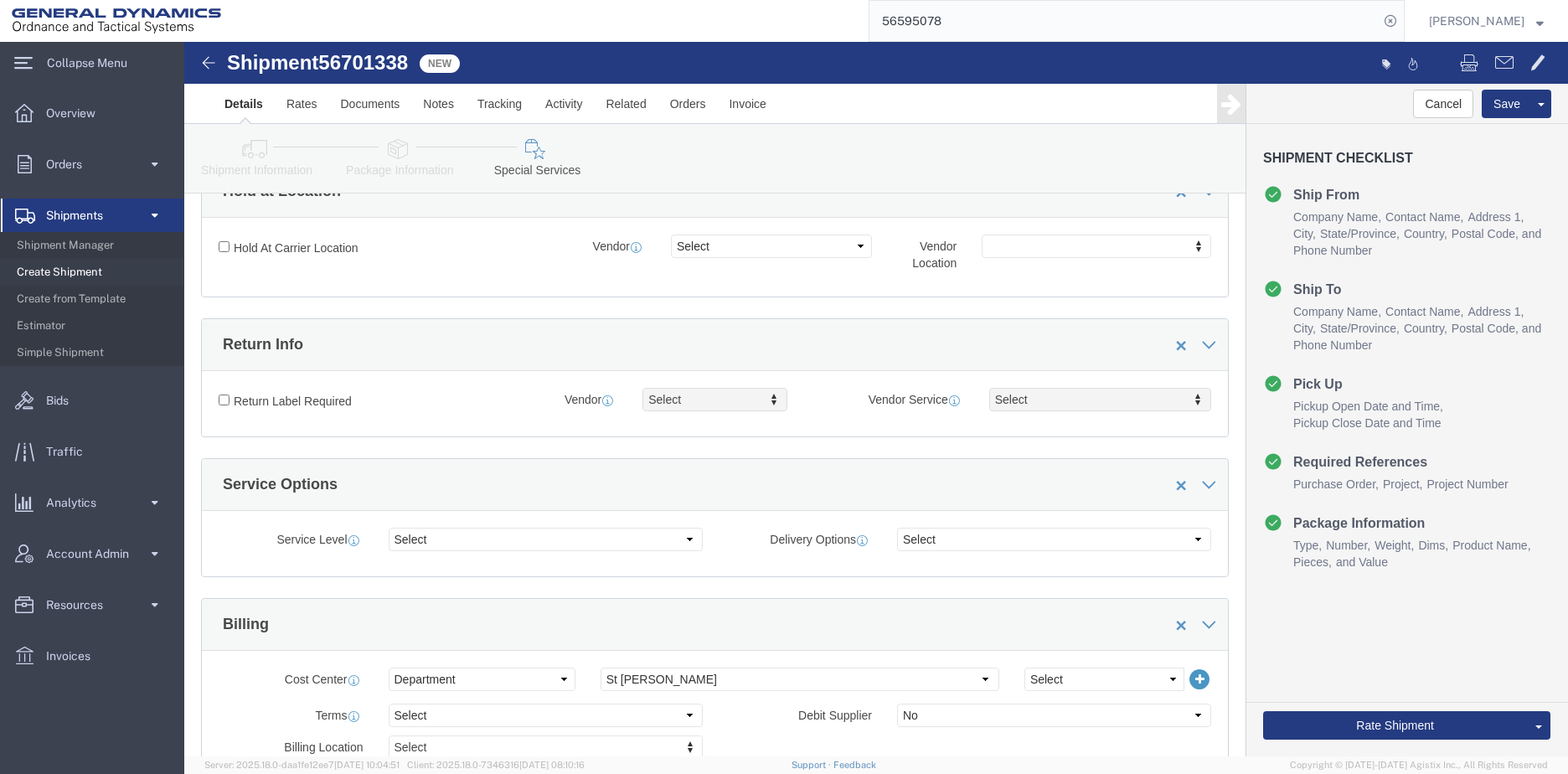
scroll to position [467, 0]
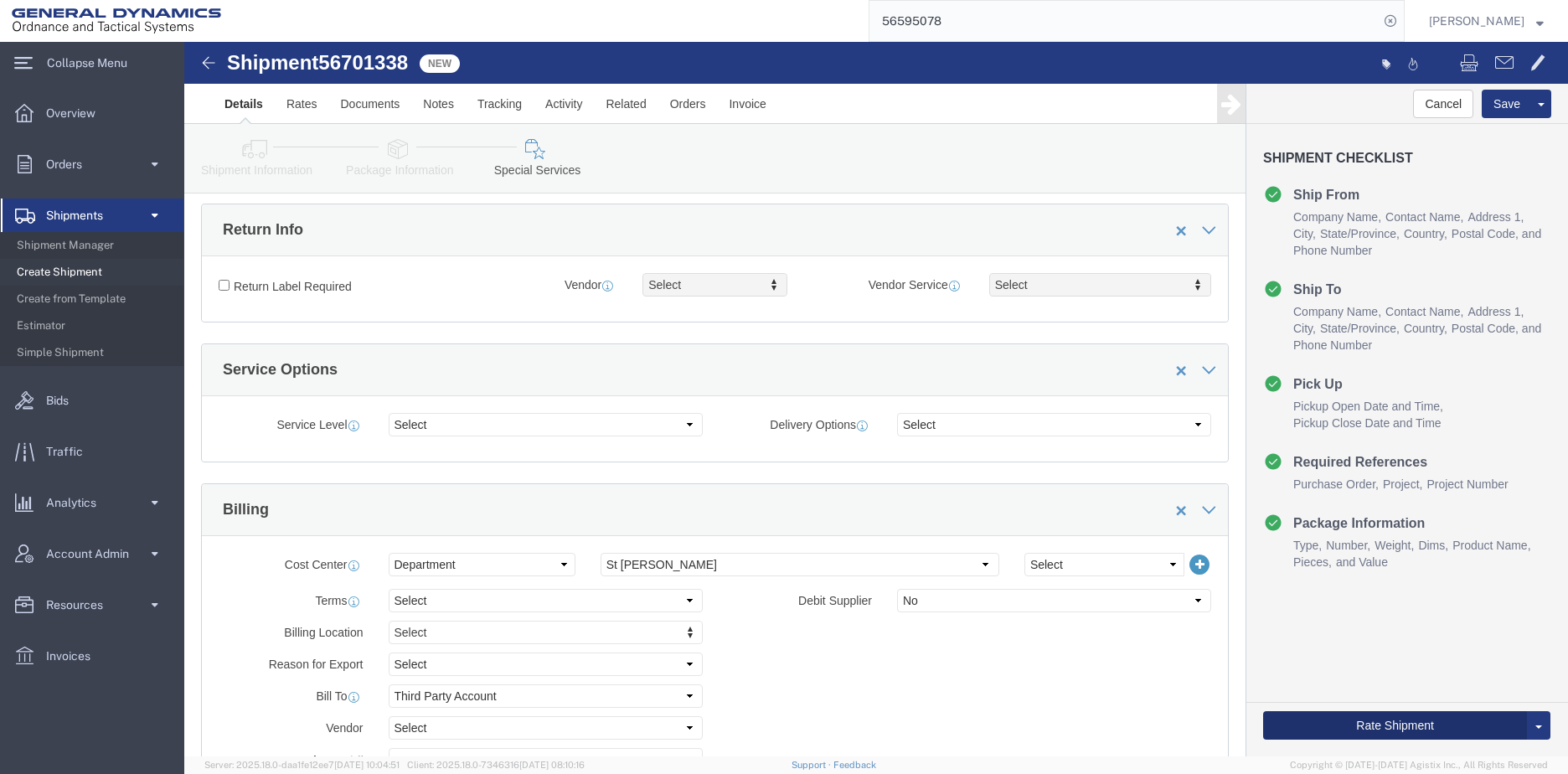
click button "Rate Shipment"
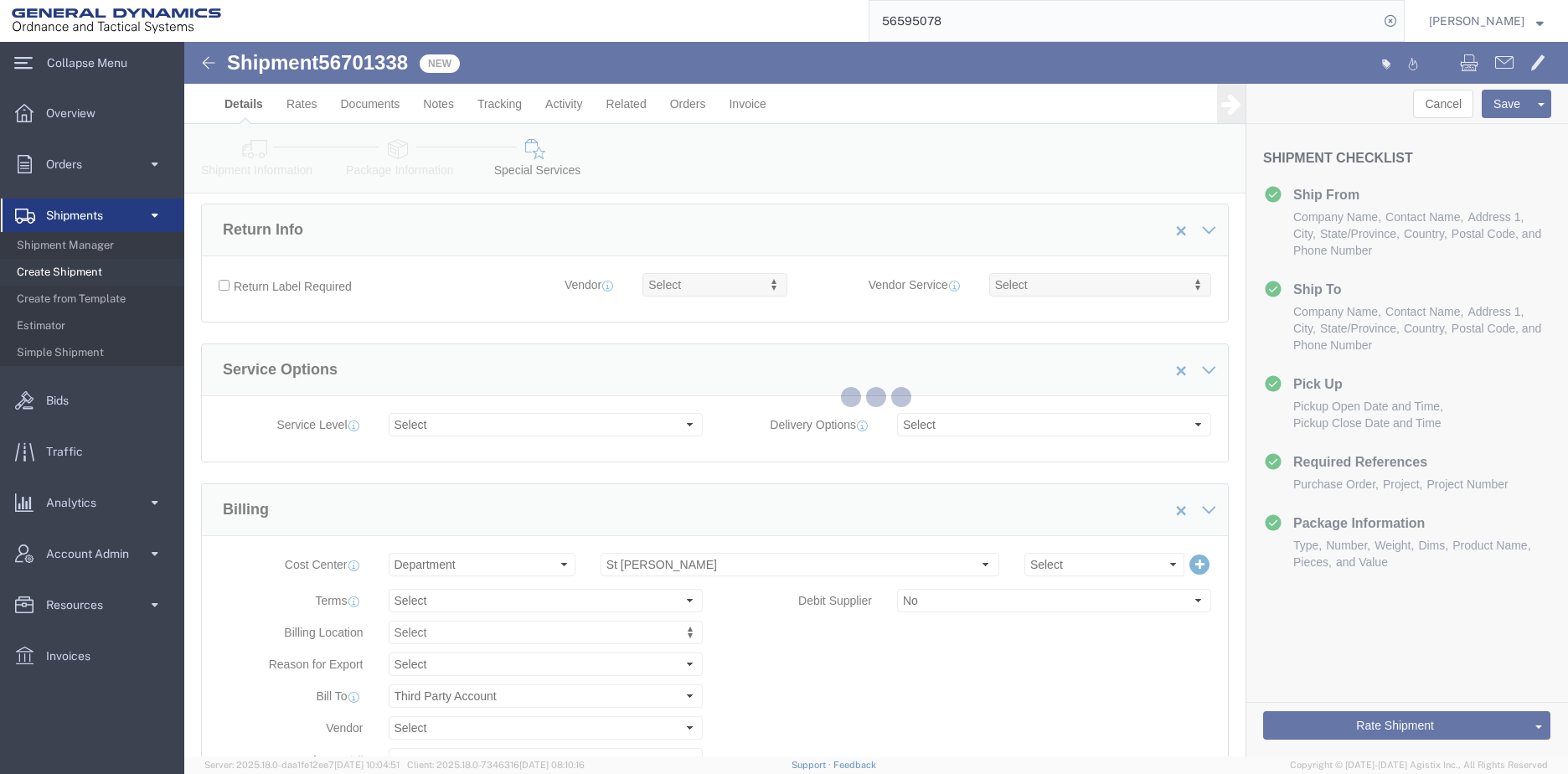
scroll to position [0, 0]
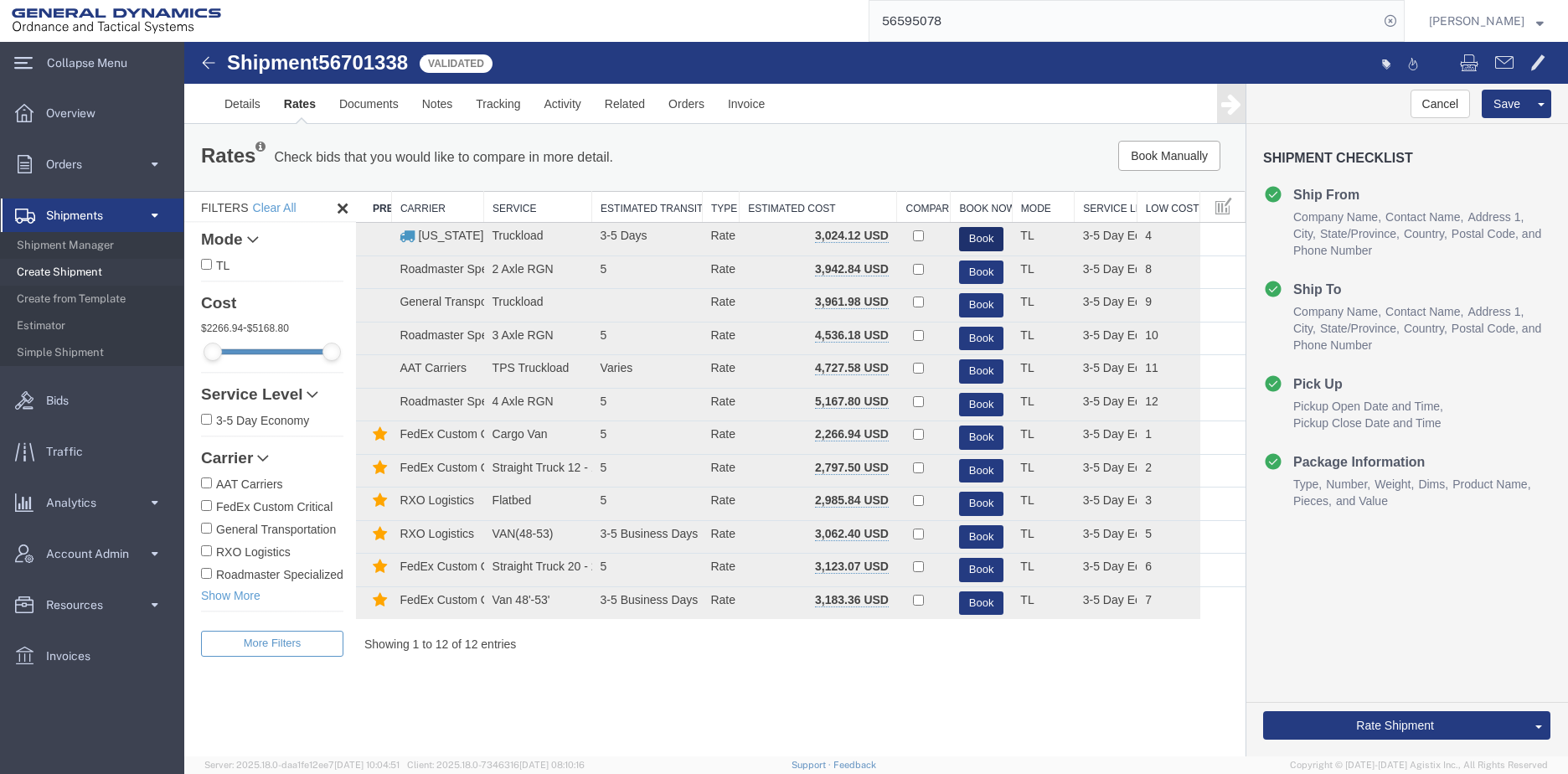
click at [987, 238] on button "Book" at bounding box center [981, 239] width 44 height 25
